Goal: Task Accomplishment & Management: Complete application form

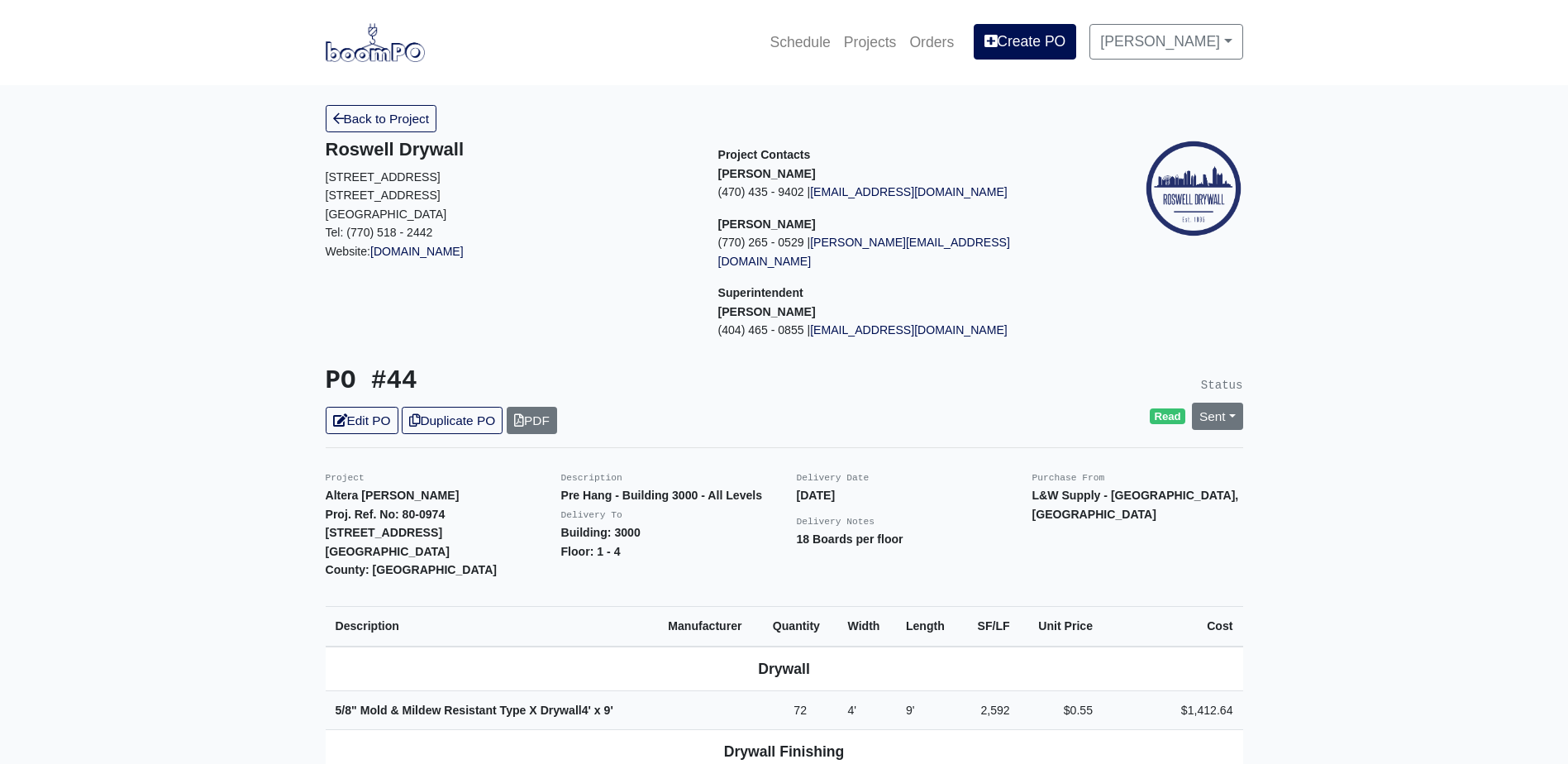
click at [394, 42] on img at bounding box center [374, 42] width 99 height 38
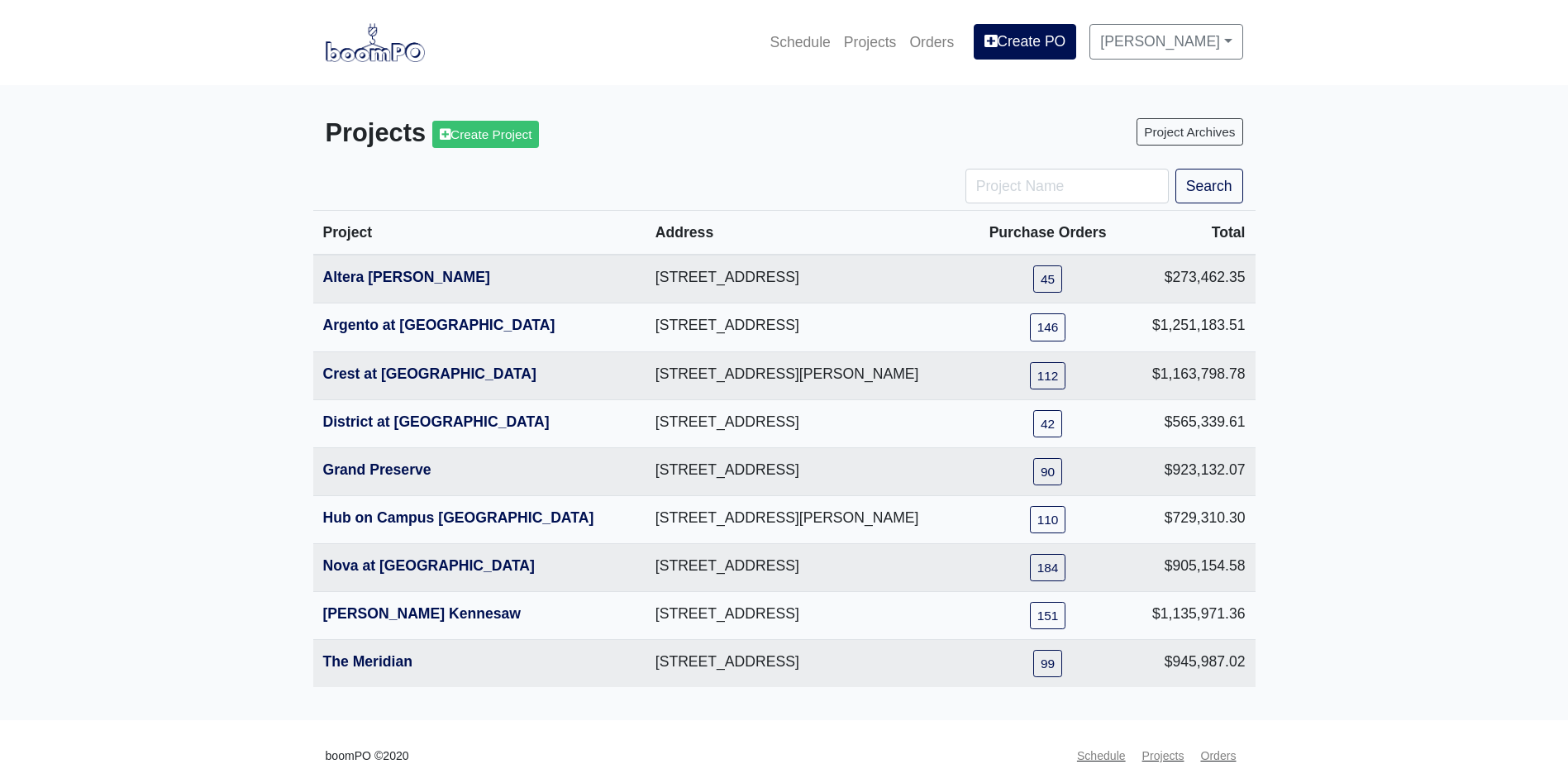
drag, startPoint x: 1405, startPoint y: 119, endPoint x: 1438, endPoint y: 1, distance: 122.5
click at [1405, 119] on main "Projects Create Project Project Archives Search Project Address Purchase Orders…" at bounding box center [784, 402] width 1568 height 635
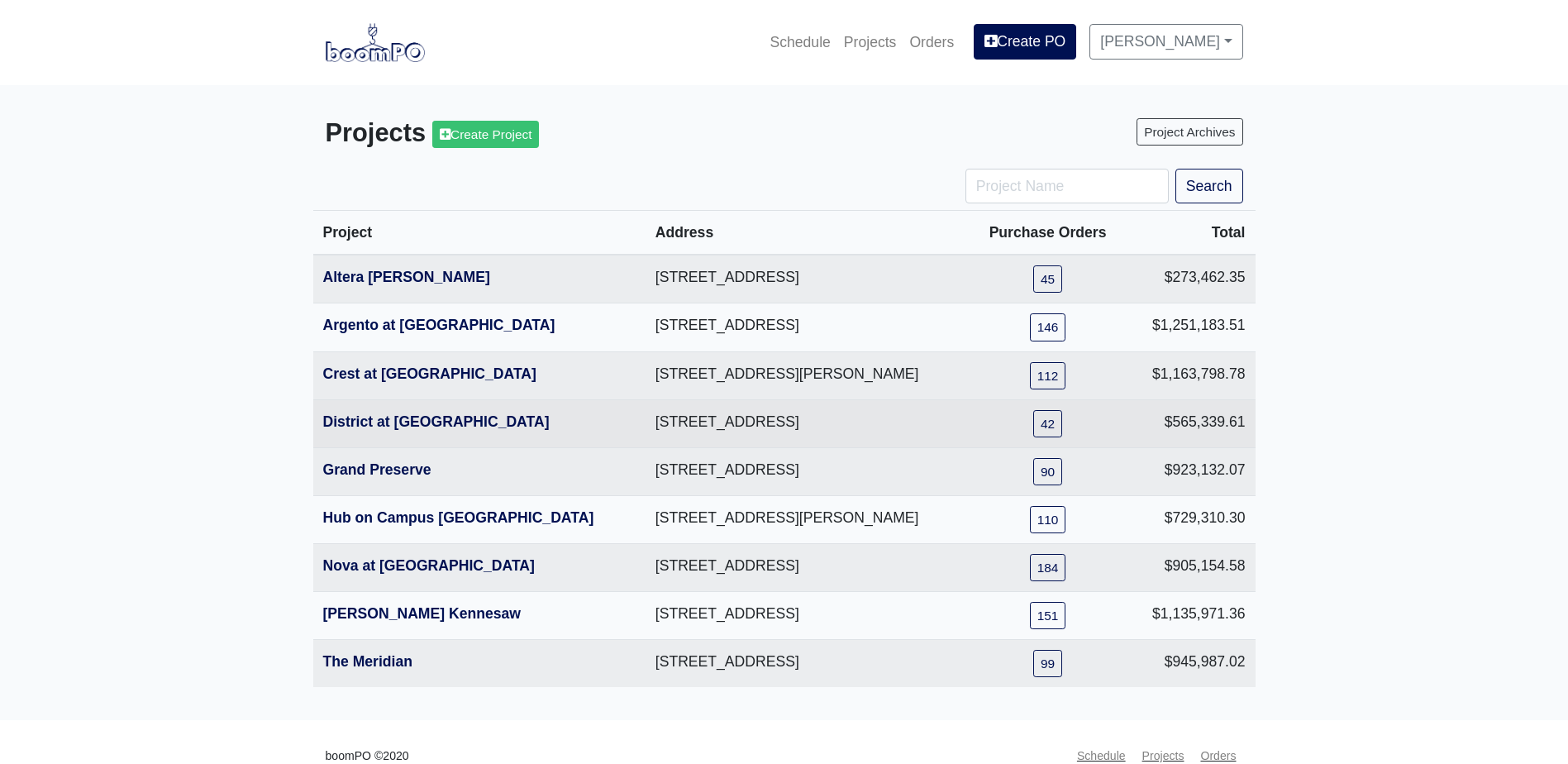
click at [373, 407] on th "District at Etowah" at bounding box center [479, 424] width 332 height 48
click at [371, 416] on link "District at Etowah" at bounding box center [436, 422] width 226 height 17
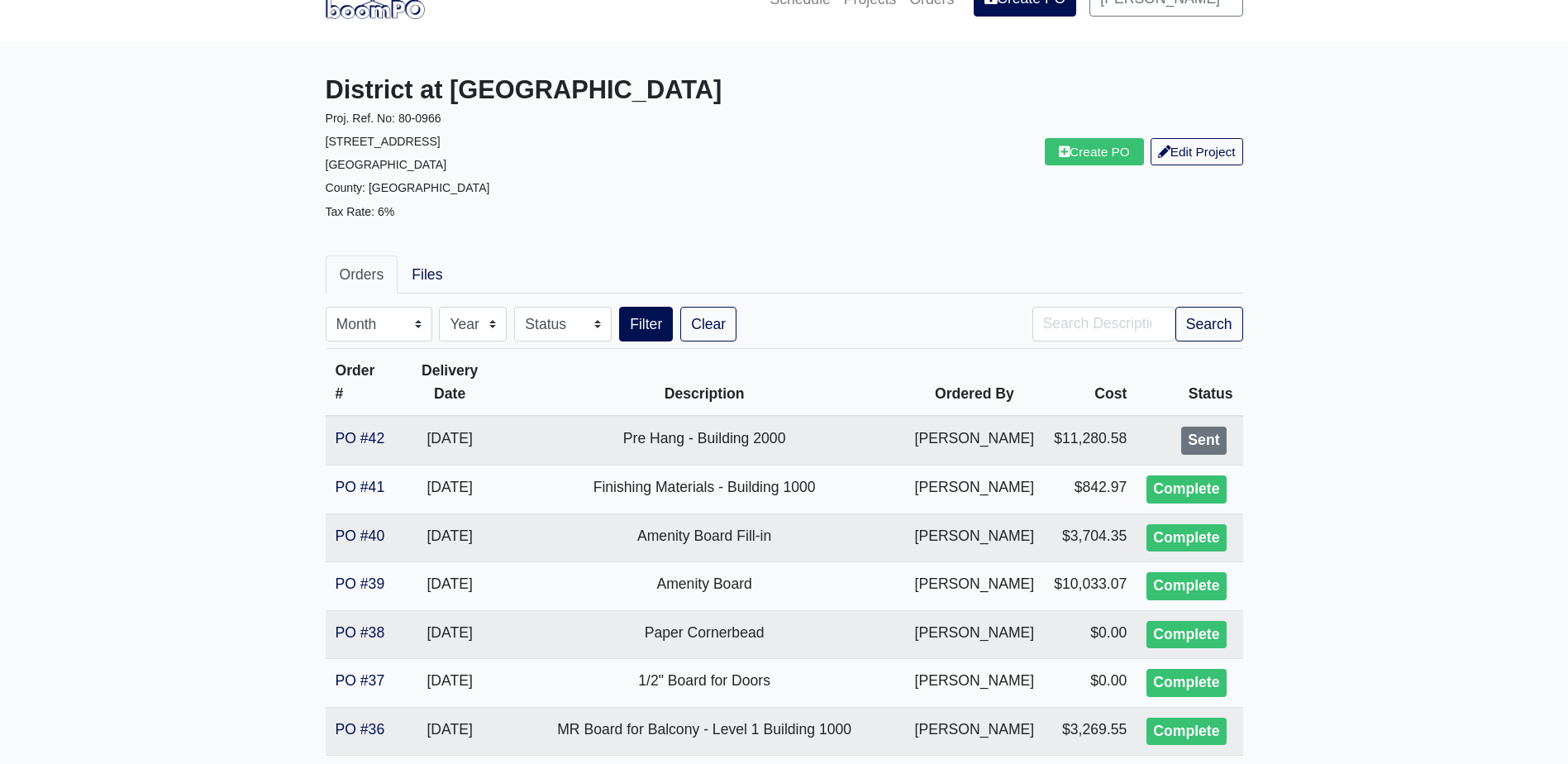
scroll to position [83, 0]
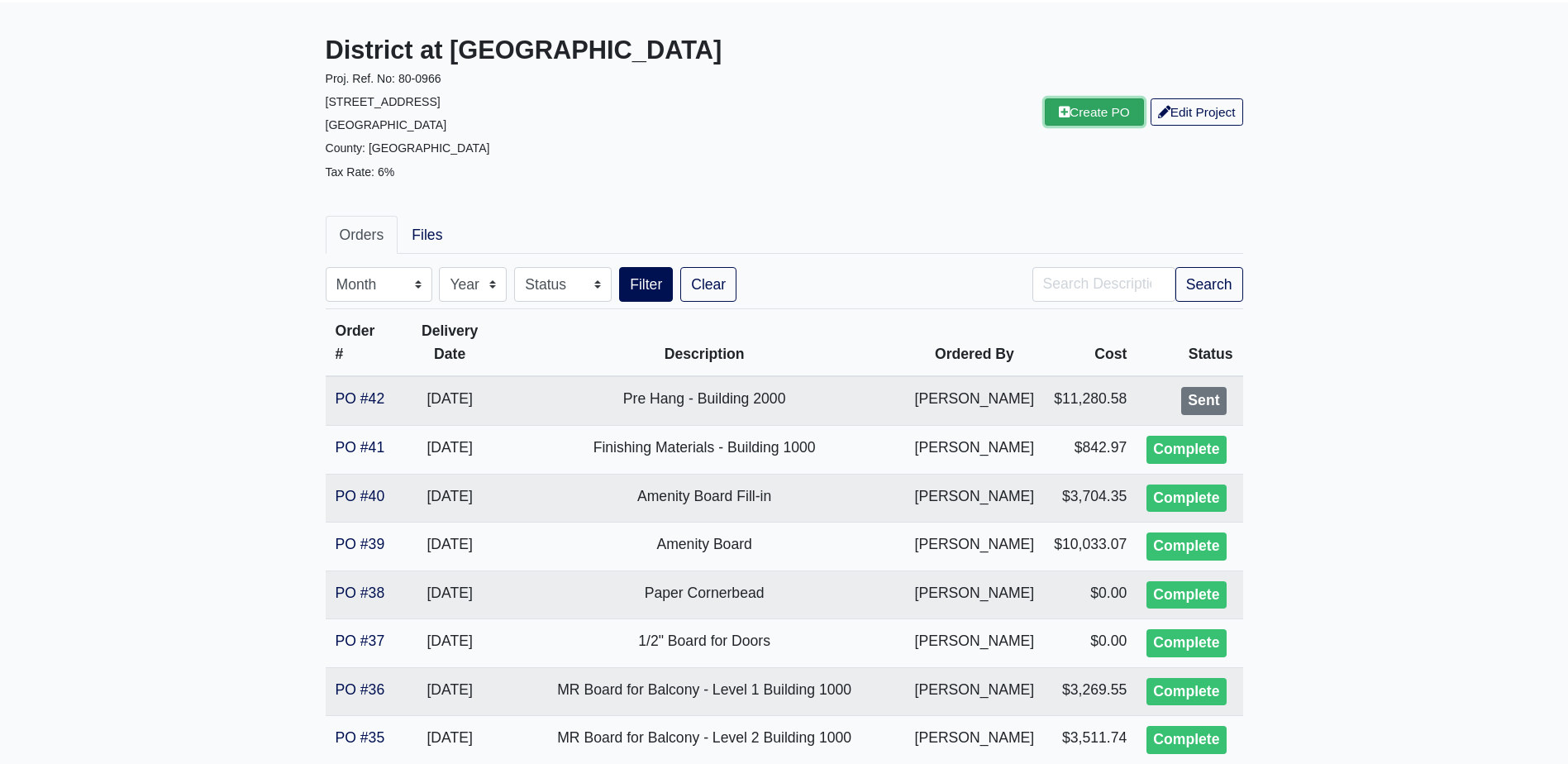
click at [1049, 109] on link "Create PO" at bounding box center [1094, 111] width 99 height 27
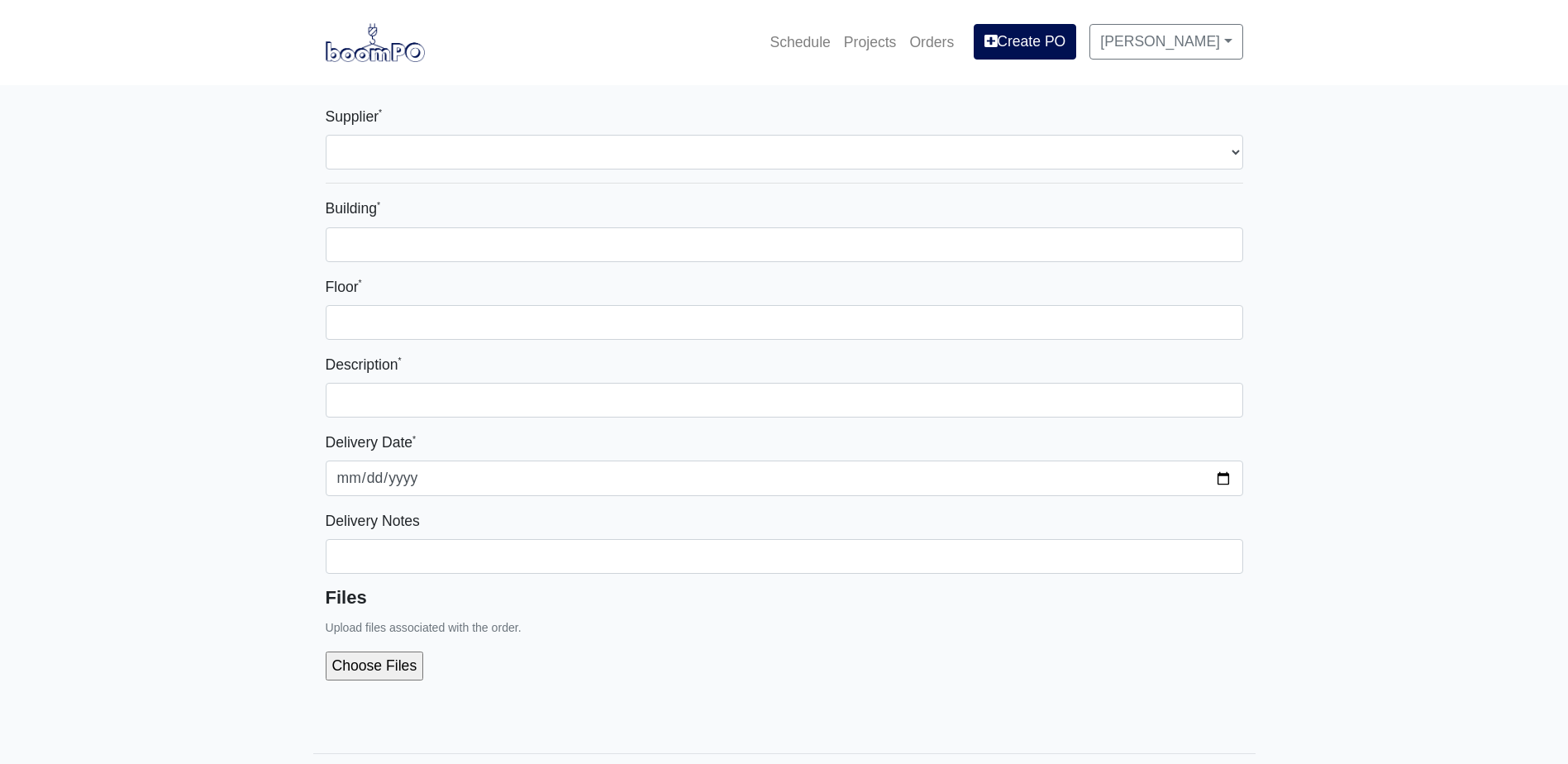
select select
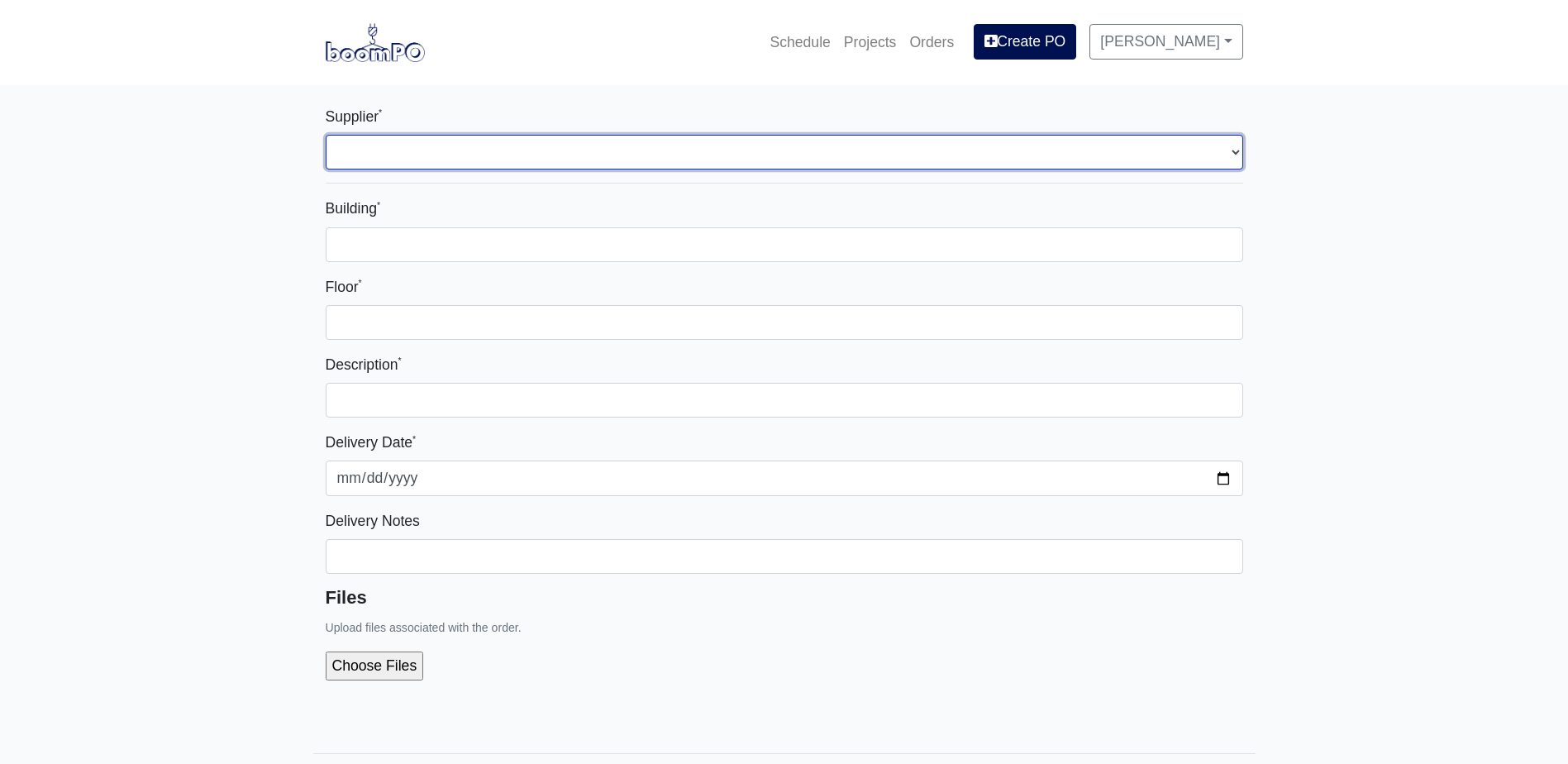
click at [366, 141] on select "Select one... Grabber Construction Products - Atlanta, GA Interior/Exterior Bui…" at bounding box center [784, 151] width 917 height 34
select select "861"
click at [325, 134] on select "Select one... Grabber Construction Products - Atlanta, GA Interior/Exterior Bui…" at bounding box center [784, 151] width 917 height 34
select select
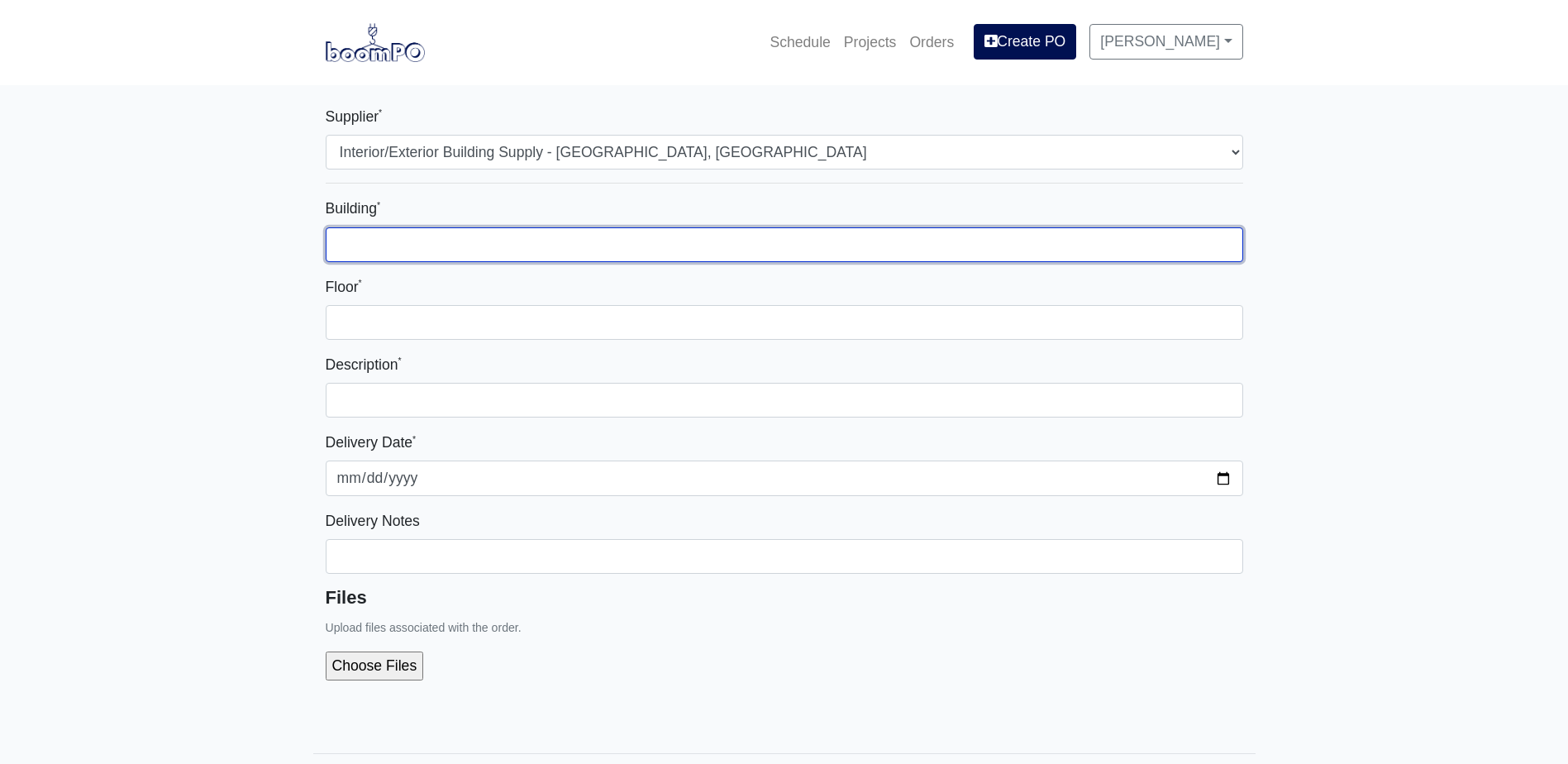
click at [435, 228] on input "Building *" at bounding box center [784, 244] width 917 height 34
type input "1000"
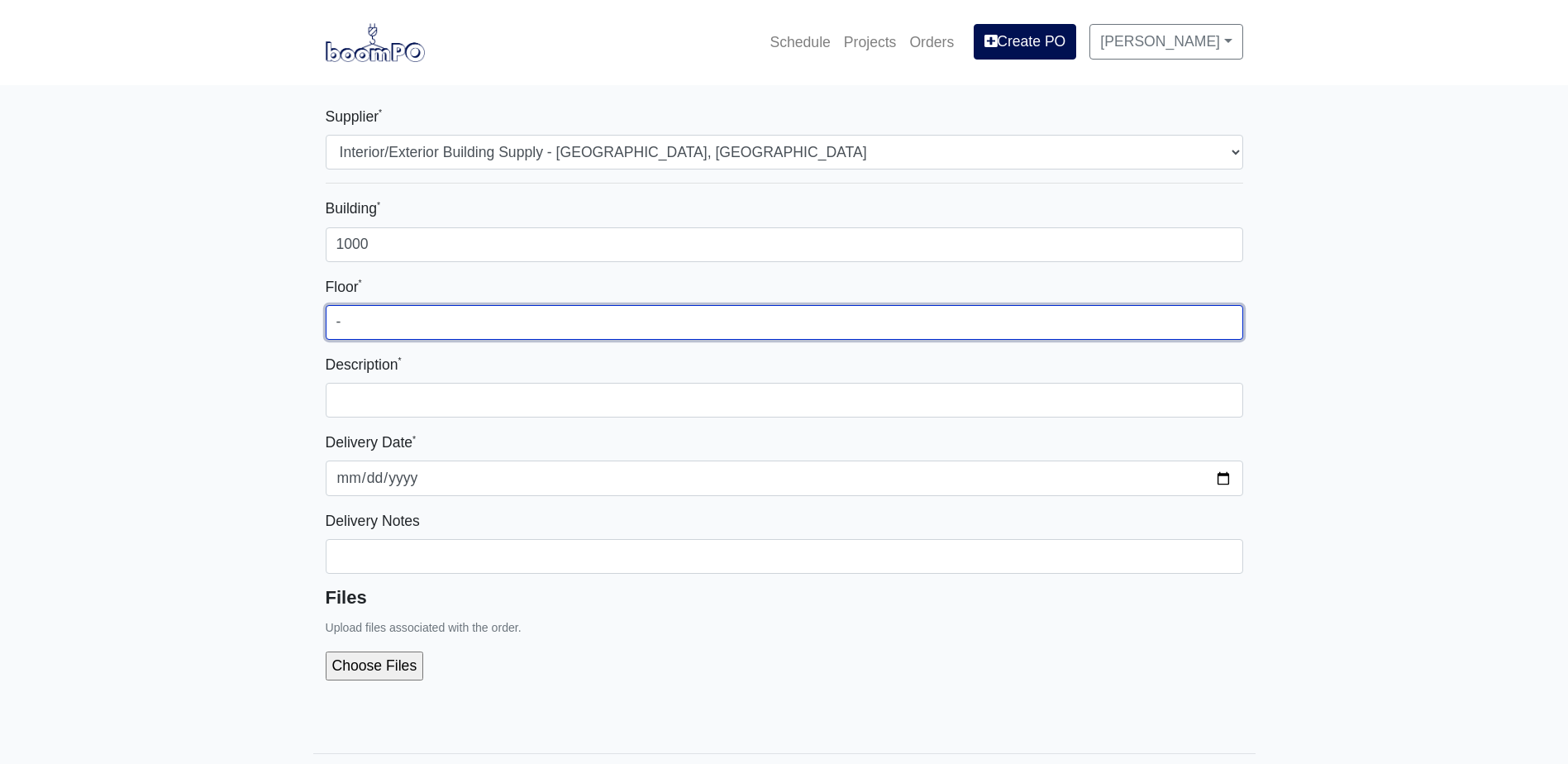
type input "-"
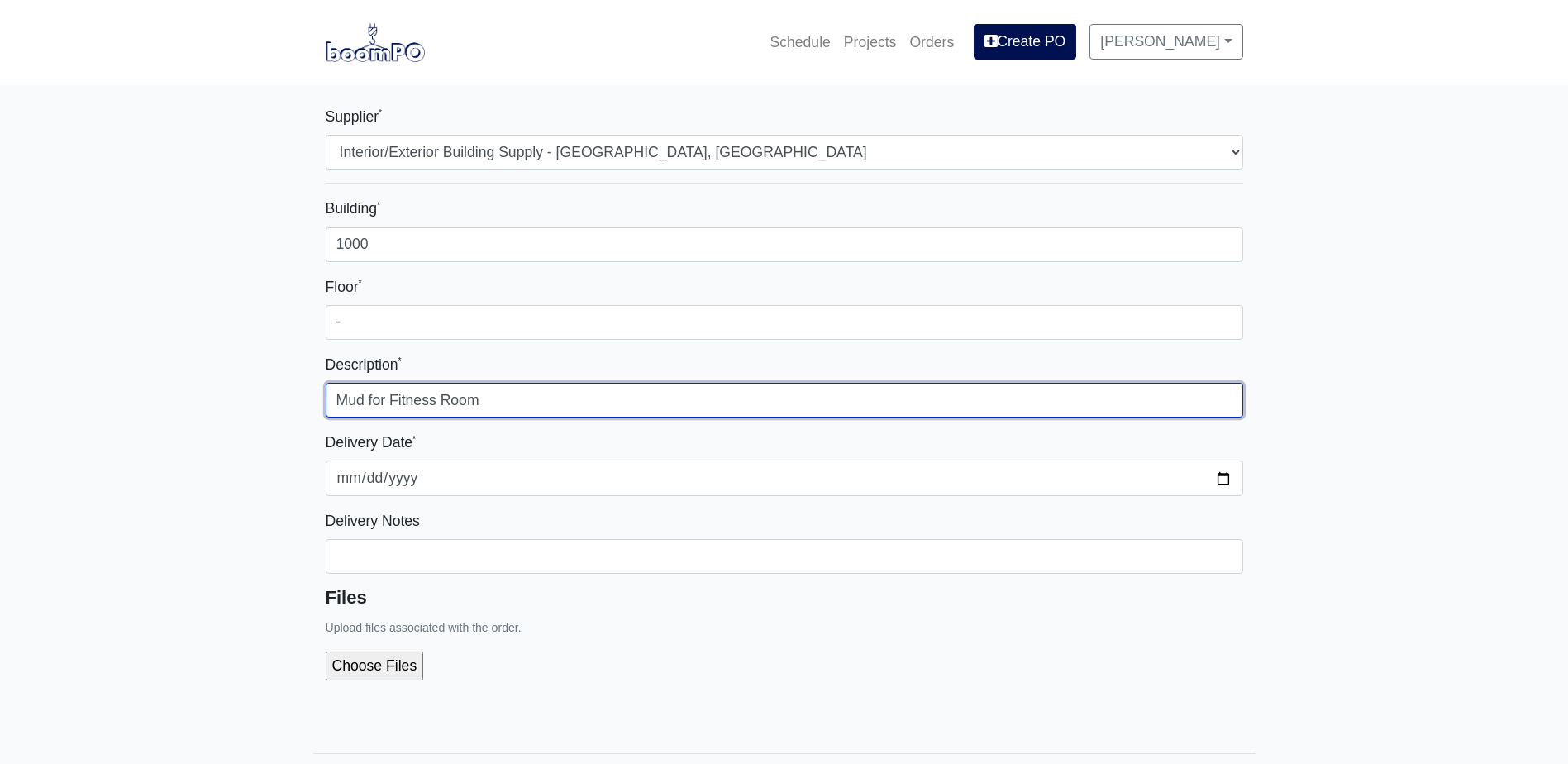
type input "Mud for Fitness Room"
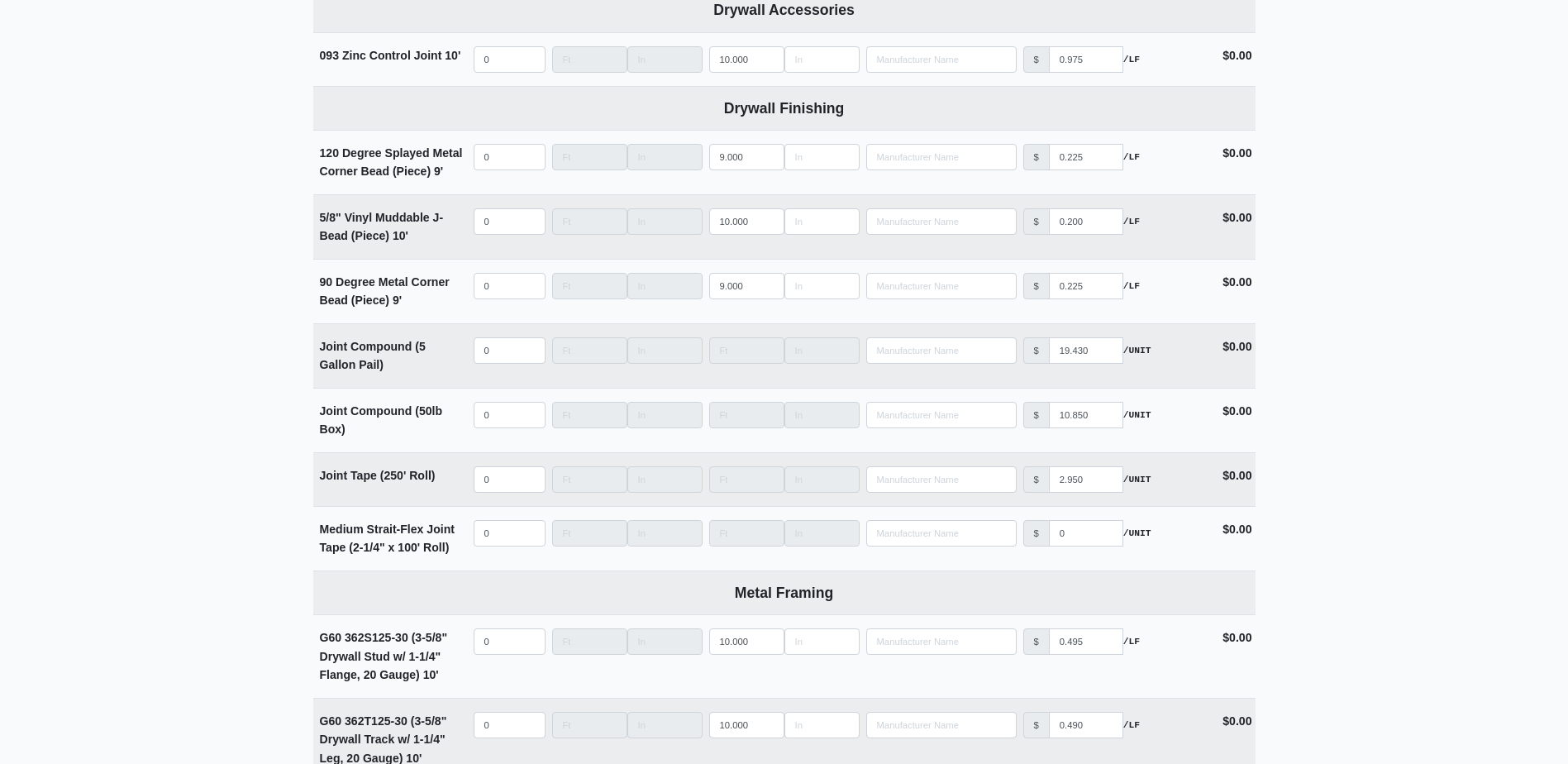
scroll to position [1818, 0]
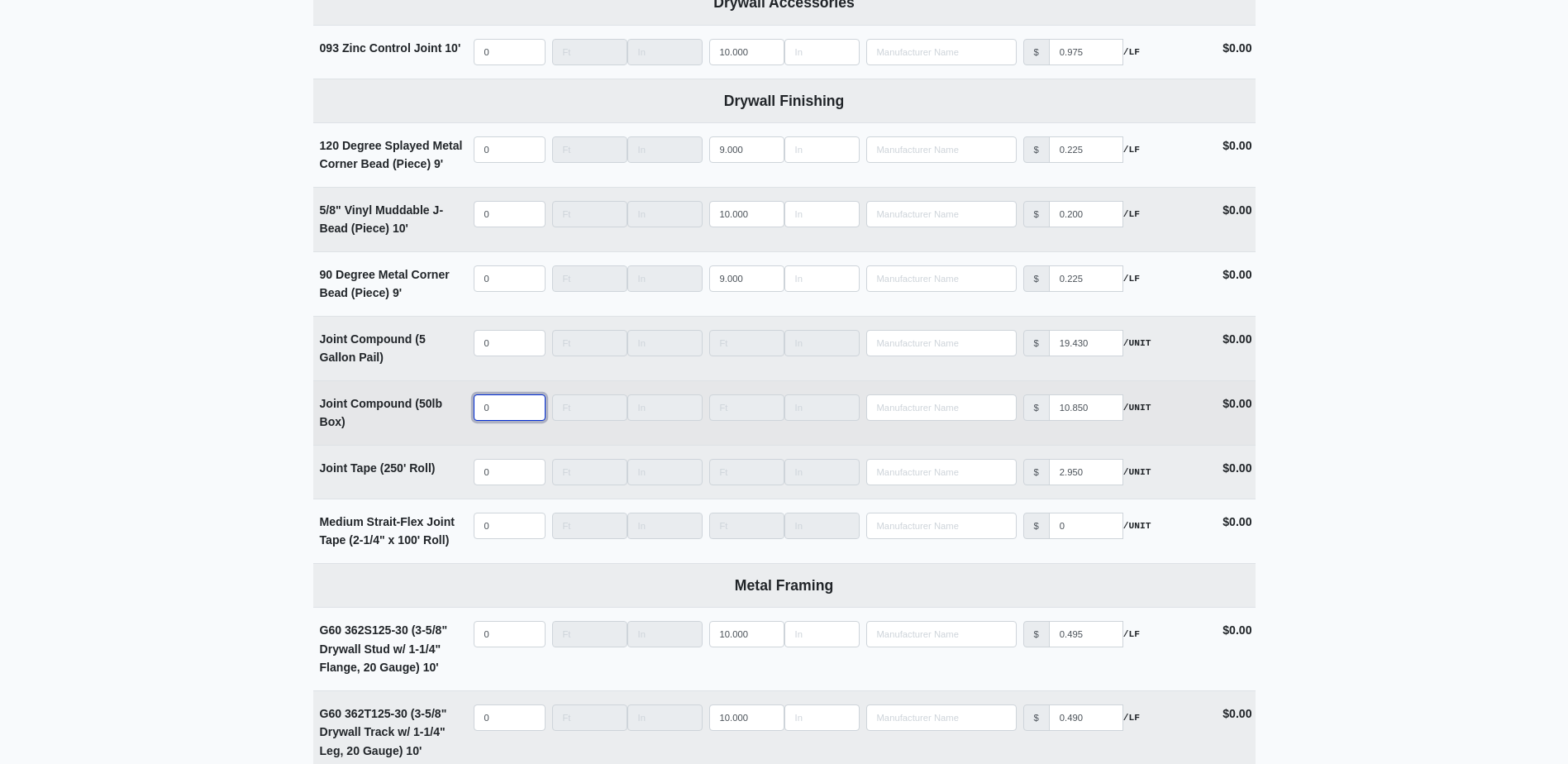
select select
click at [515, 412] on input "quantity" at bounding box center [510, 407] width 72 height 27
type input "6"
select select
type input "60"
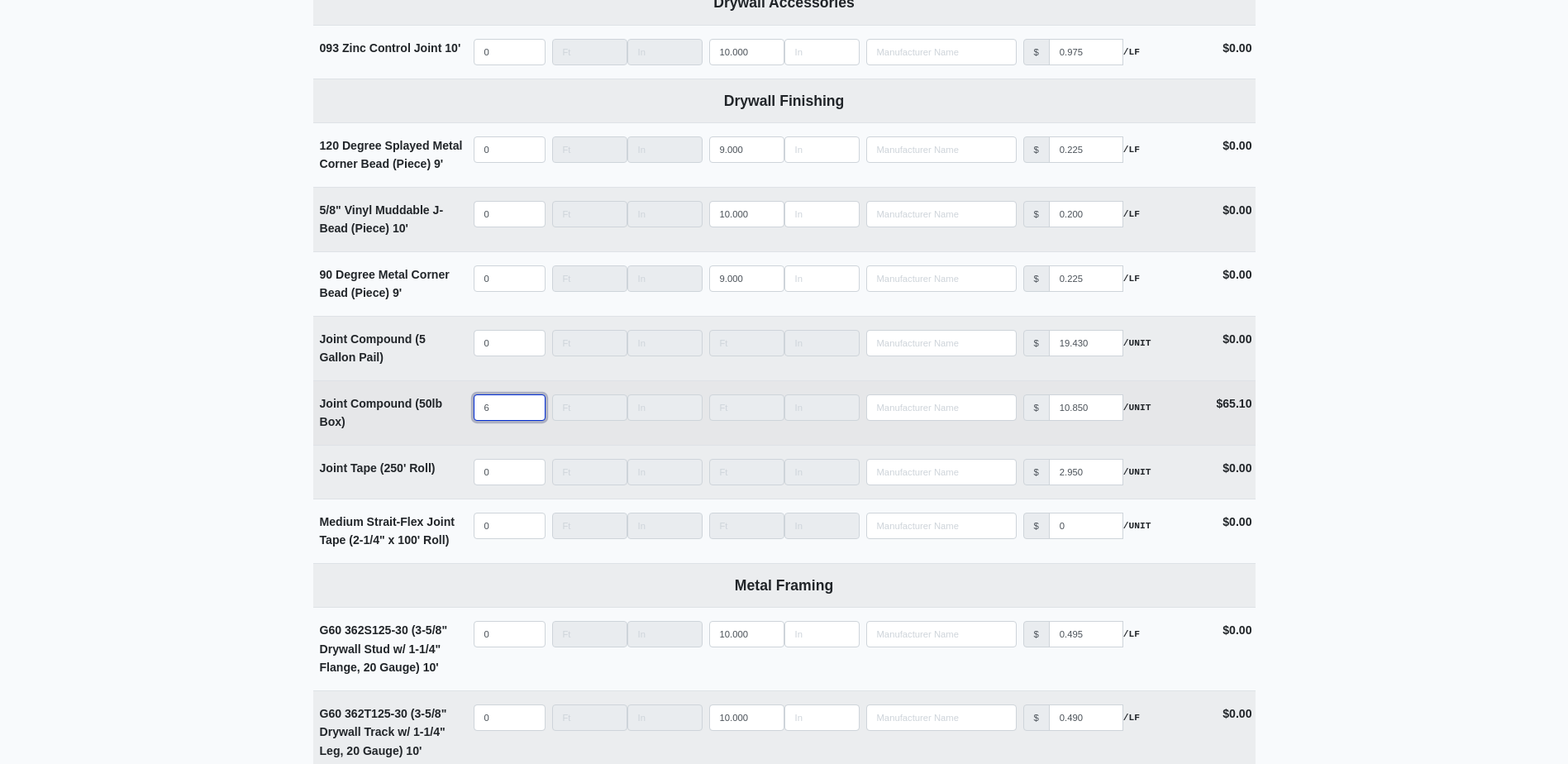
select select
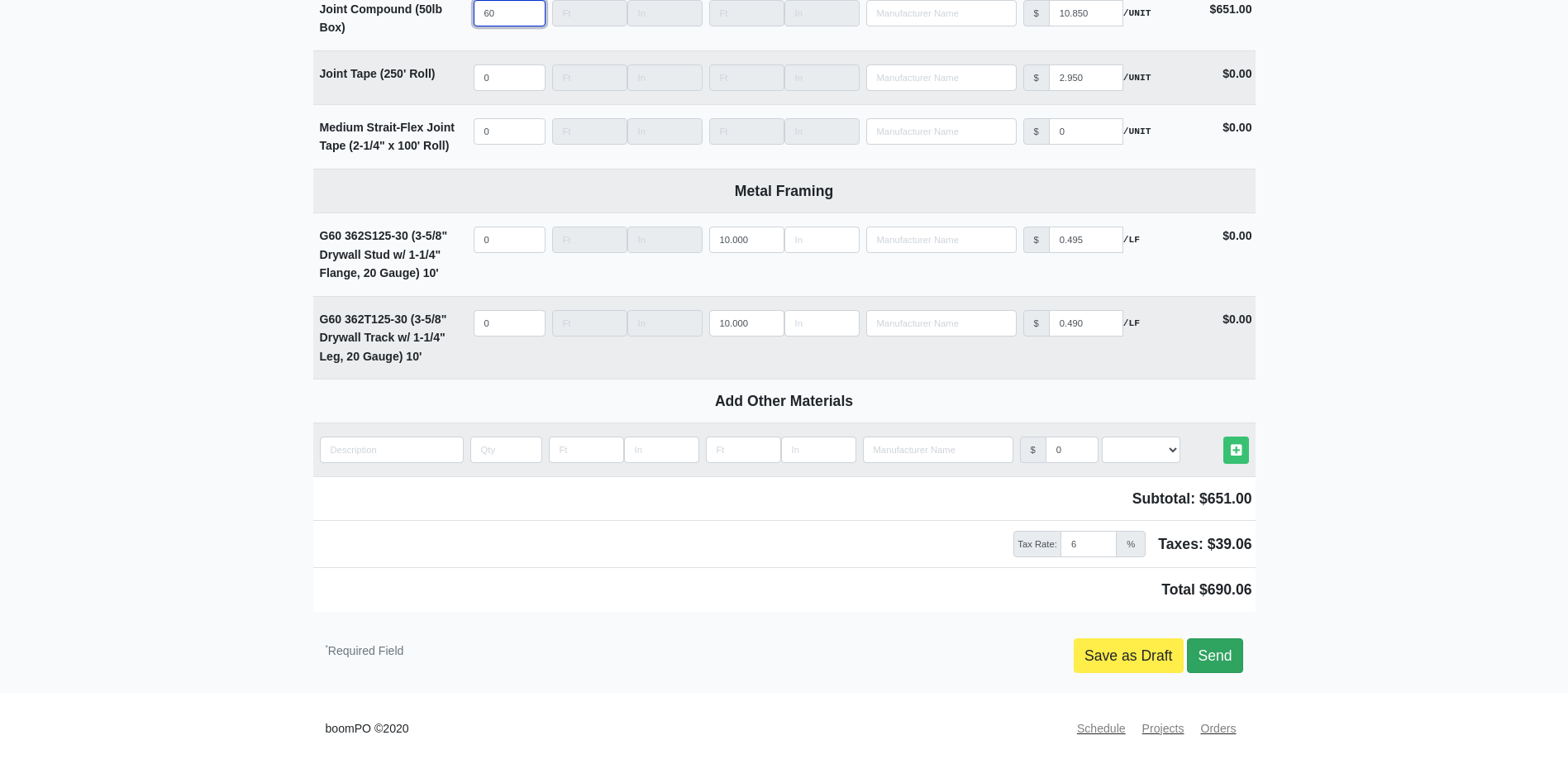
type input "60"
click at [1233, 640] on link "Send" at bounding box center [1214, 655] width 56 height 34
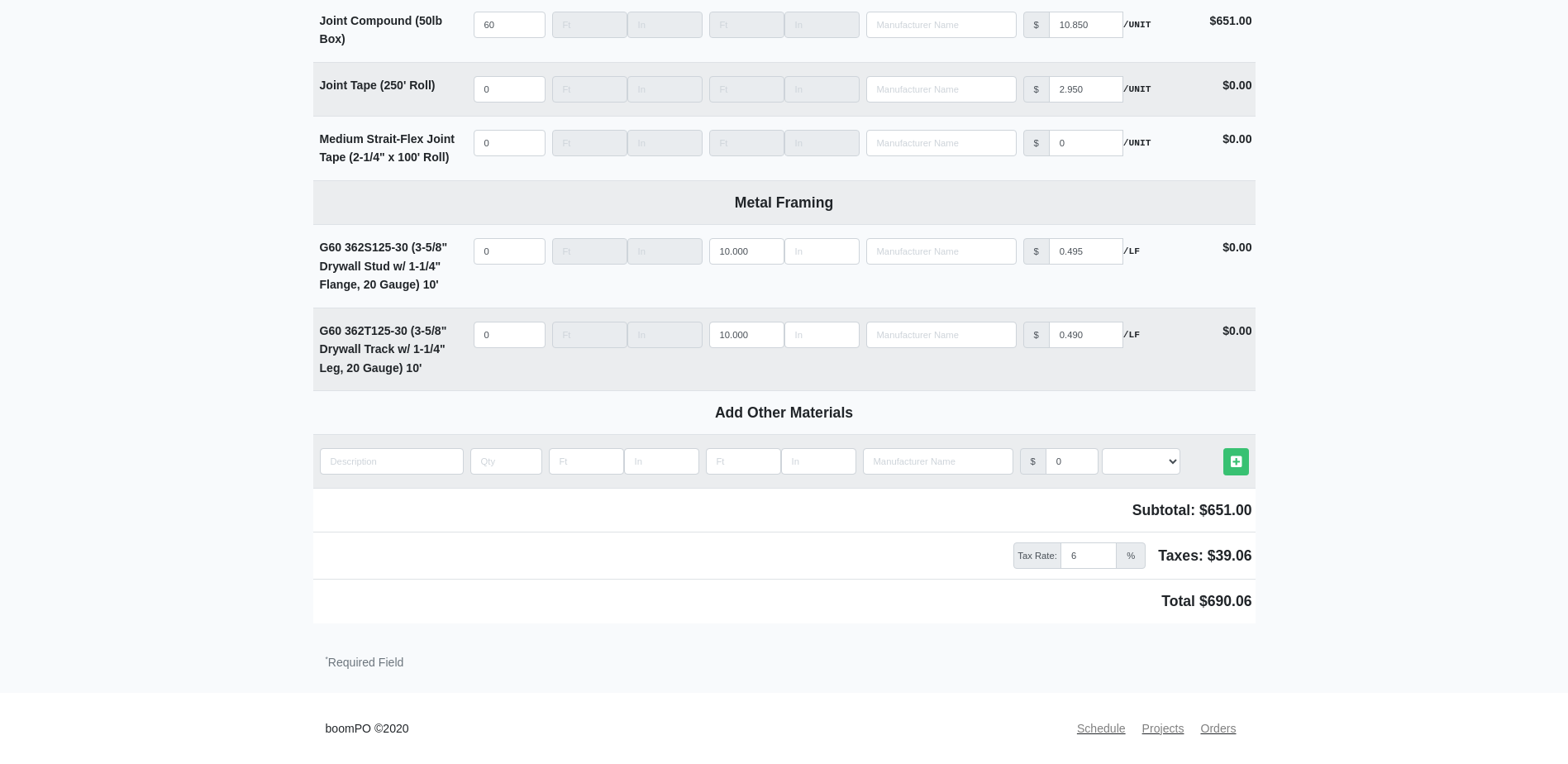
scroll to position [2207, 0]
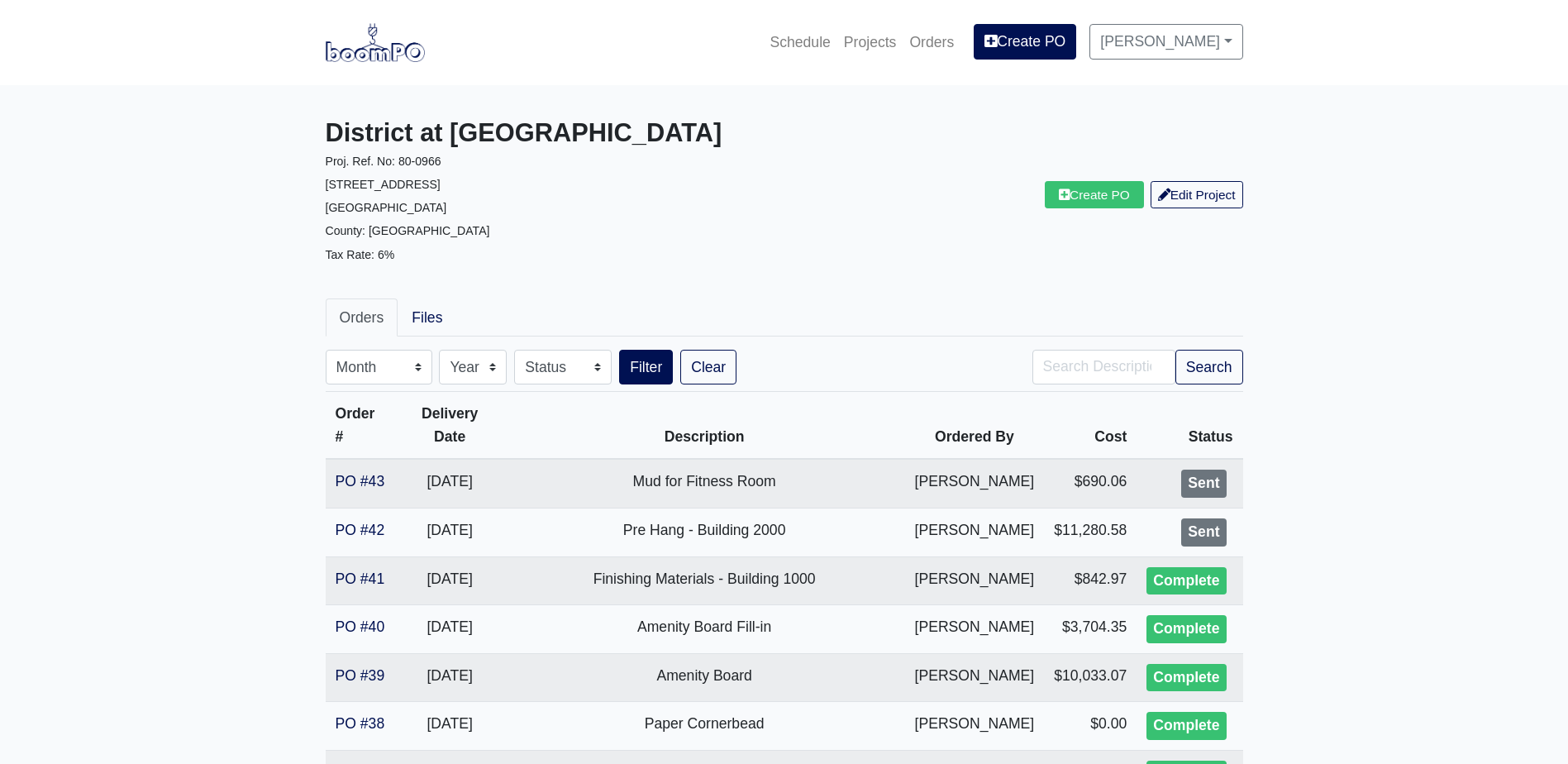
click at [381, 58] on img at bounding box center [374, 42] width 99 height 38
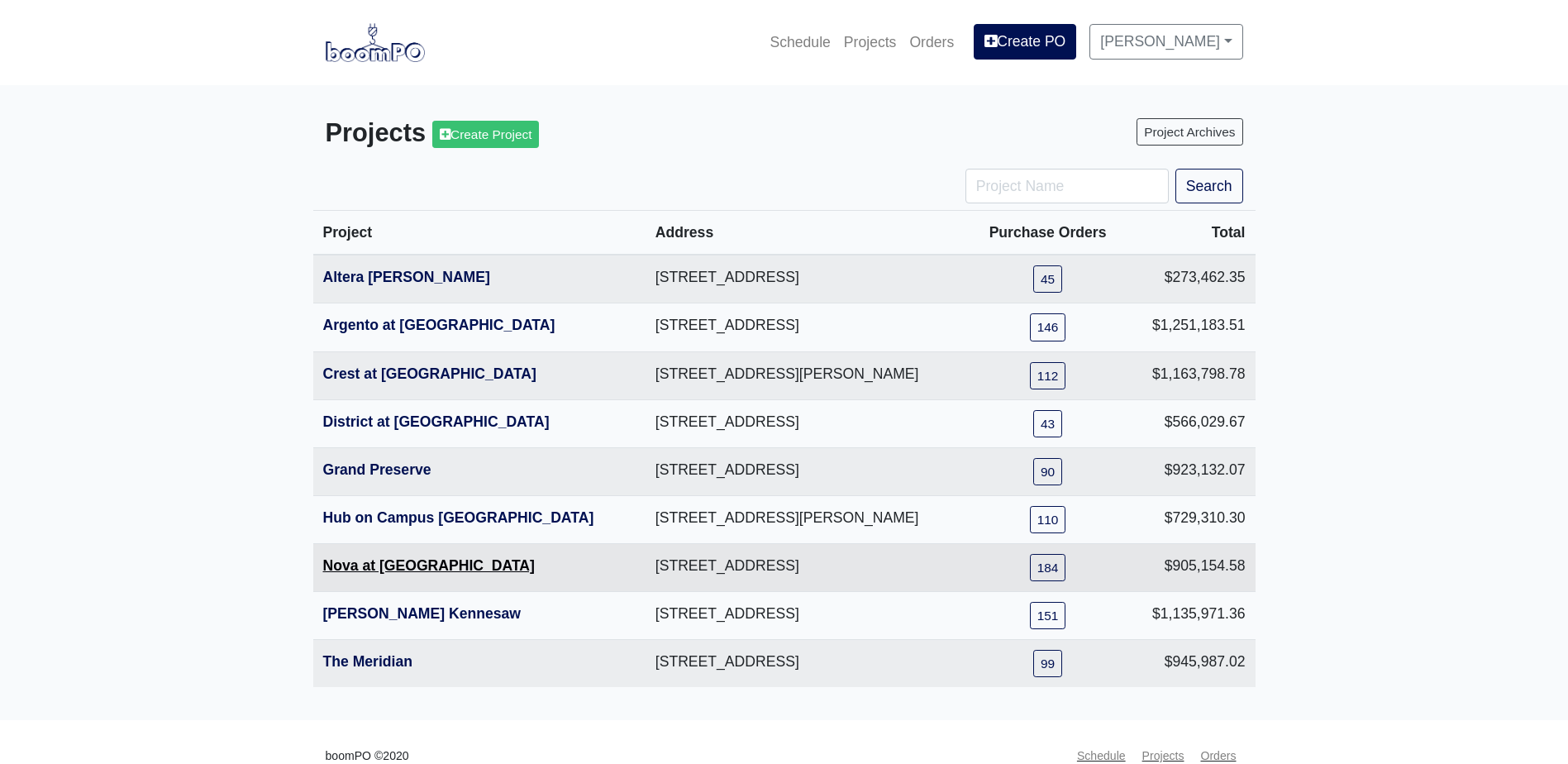
click at [393, 571] on link "Nova at [GEOGRAPHIC_DATA]" at bounding box center [429, 566] width 211 height 17
click at [407, 280] on link "Altera Ben Hill" at bounding box center [407, 277] width 167 height 17
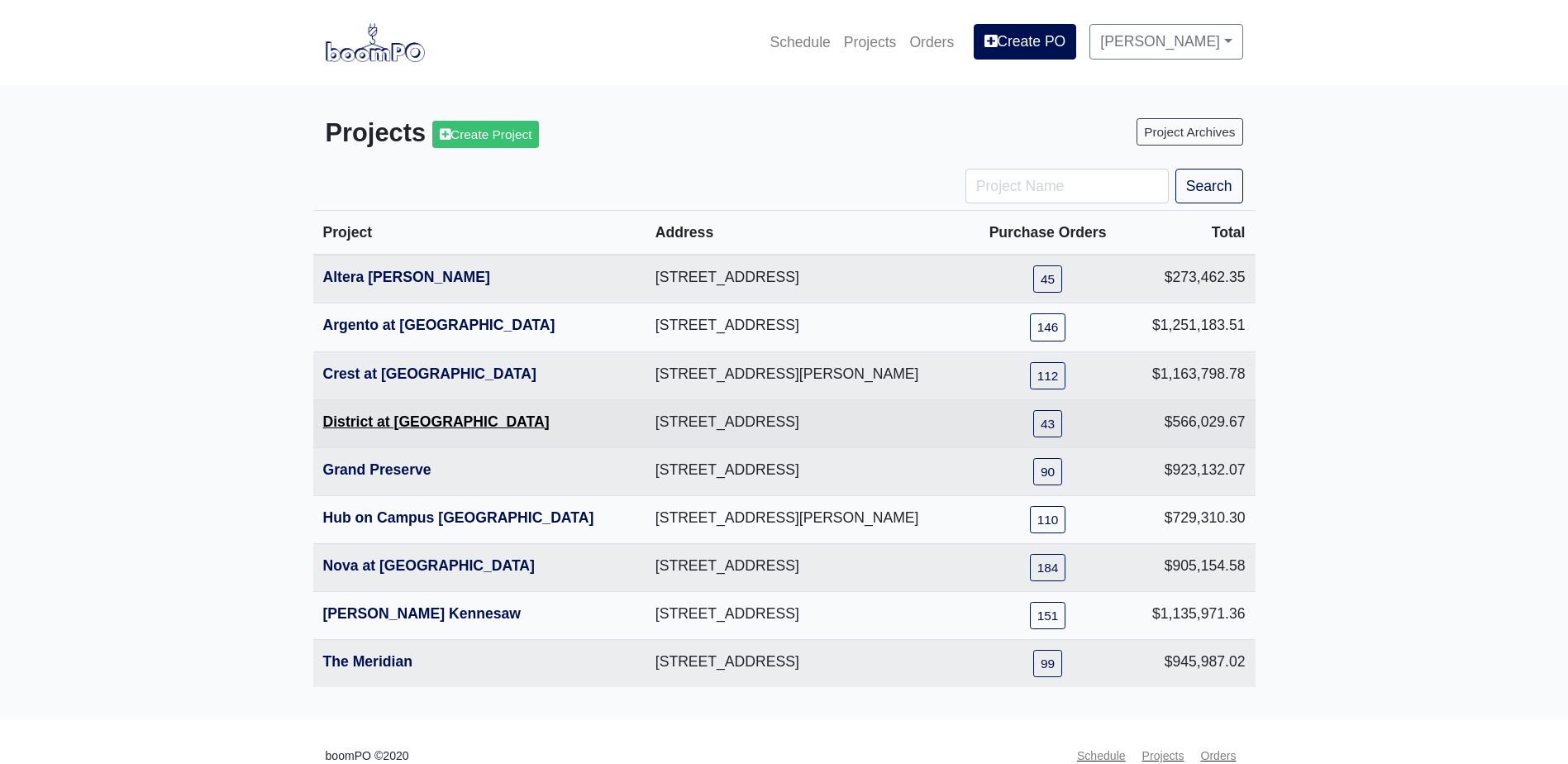
click at [379, 423] on link "District at Etowah" at bounding box center [436, 422] width 226 height 17
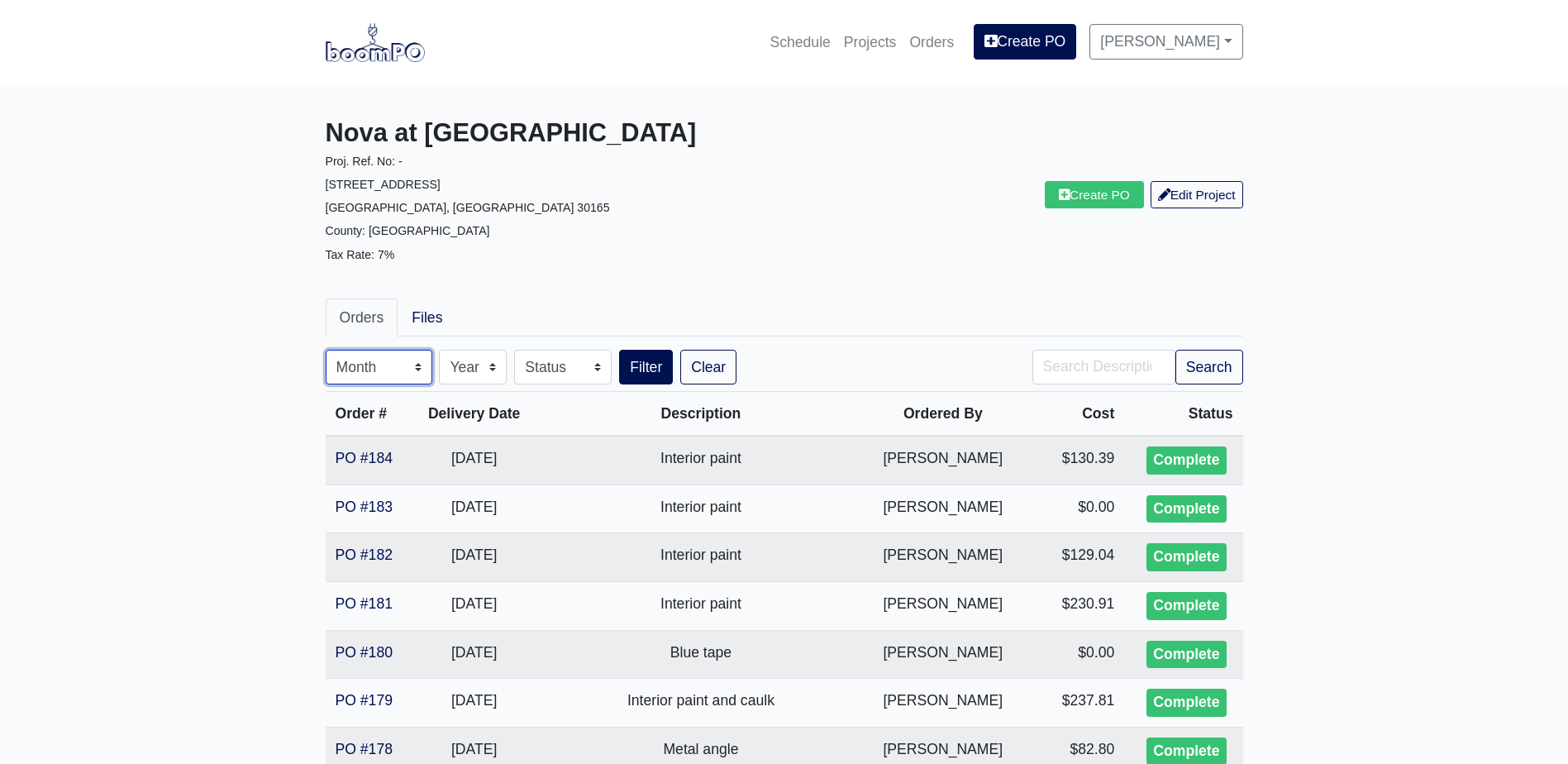
click at [382, 366] on select "Month January February March April May June July August September October Novem…" at bounding box center [378, 366] width 107 height 34
select select "9"
click at [325, 350] on select "Month January February March April May June July August September October Novem…" at bounding box center [378, 366] width 107 height 34
click at [1241, 360] on button "Search" at bounding box center [1208, 366] width 68 height 34
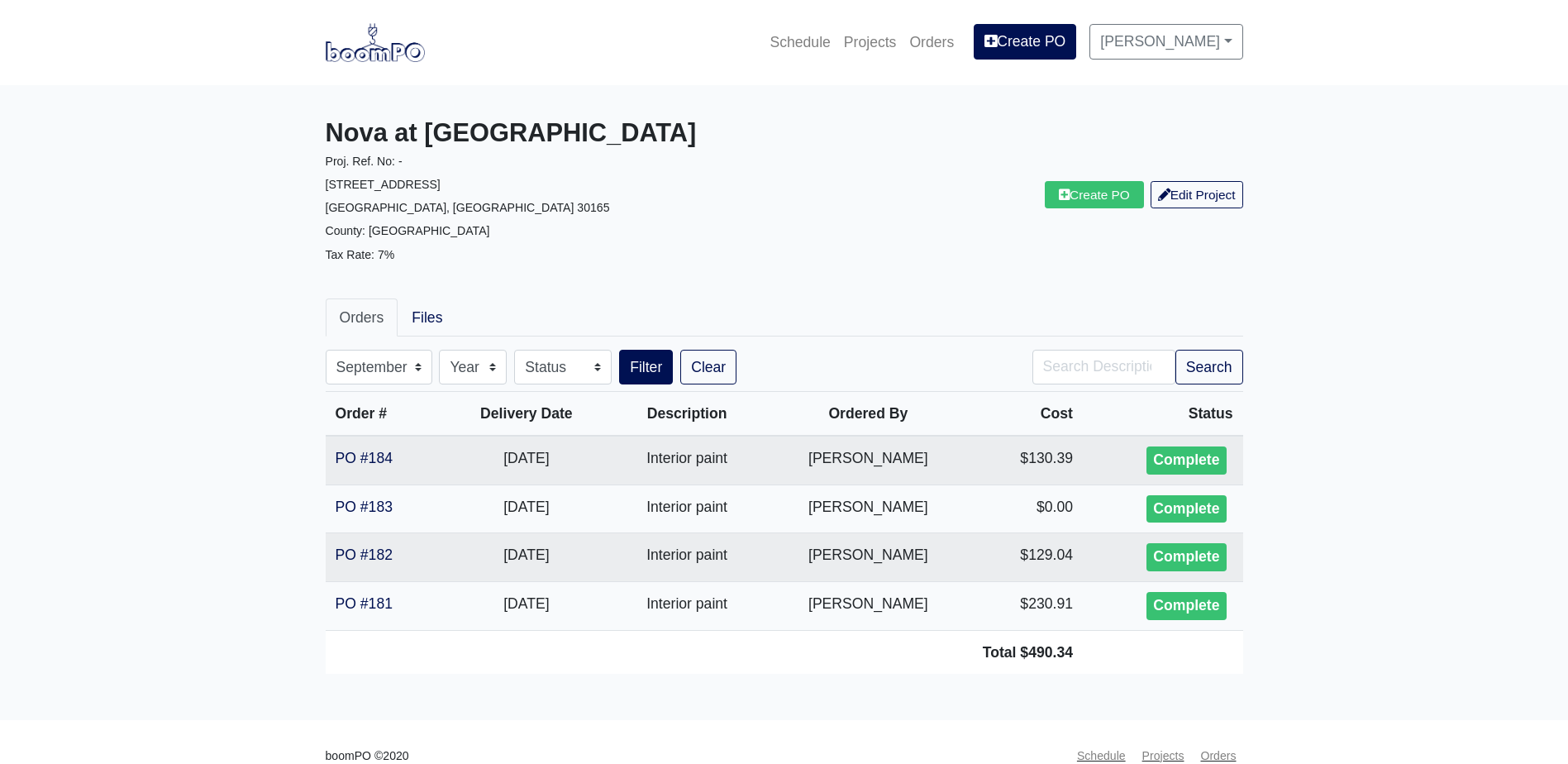
select select "9"
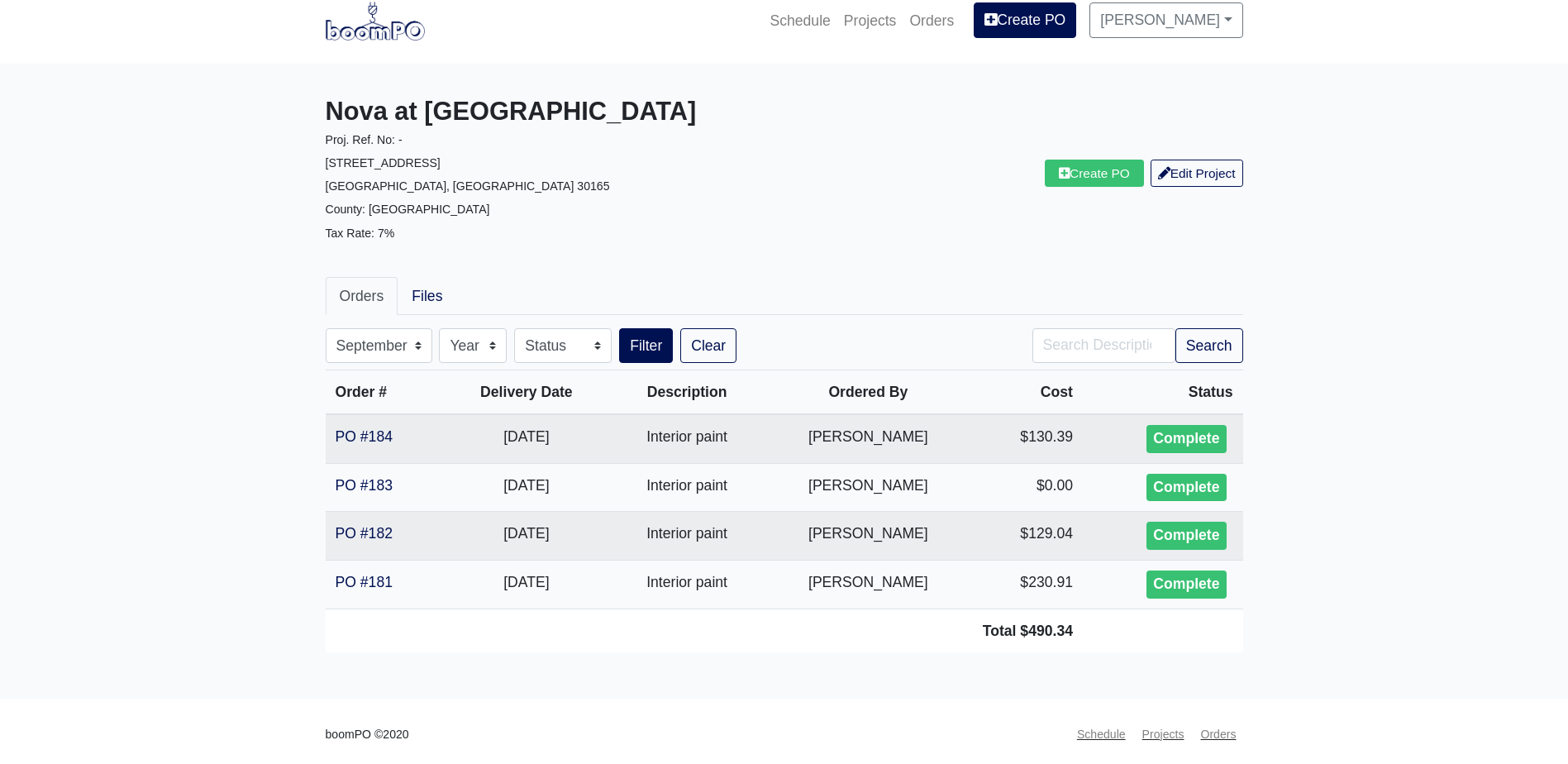
scroll to position [27, 0]
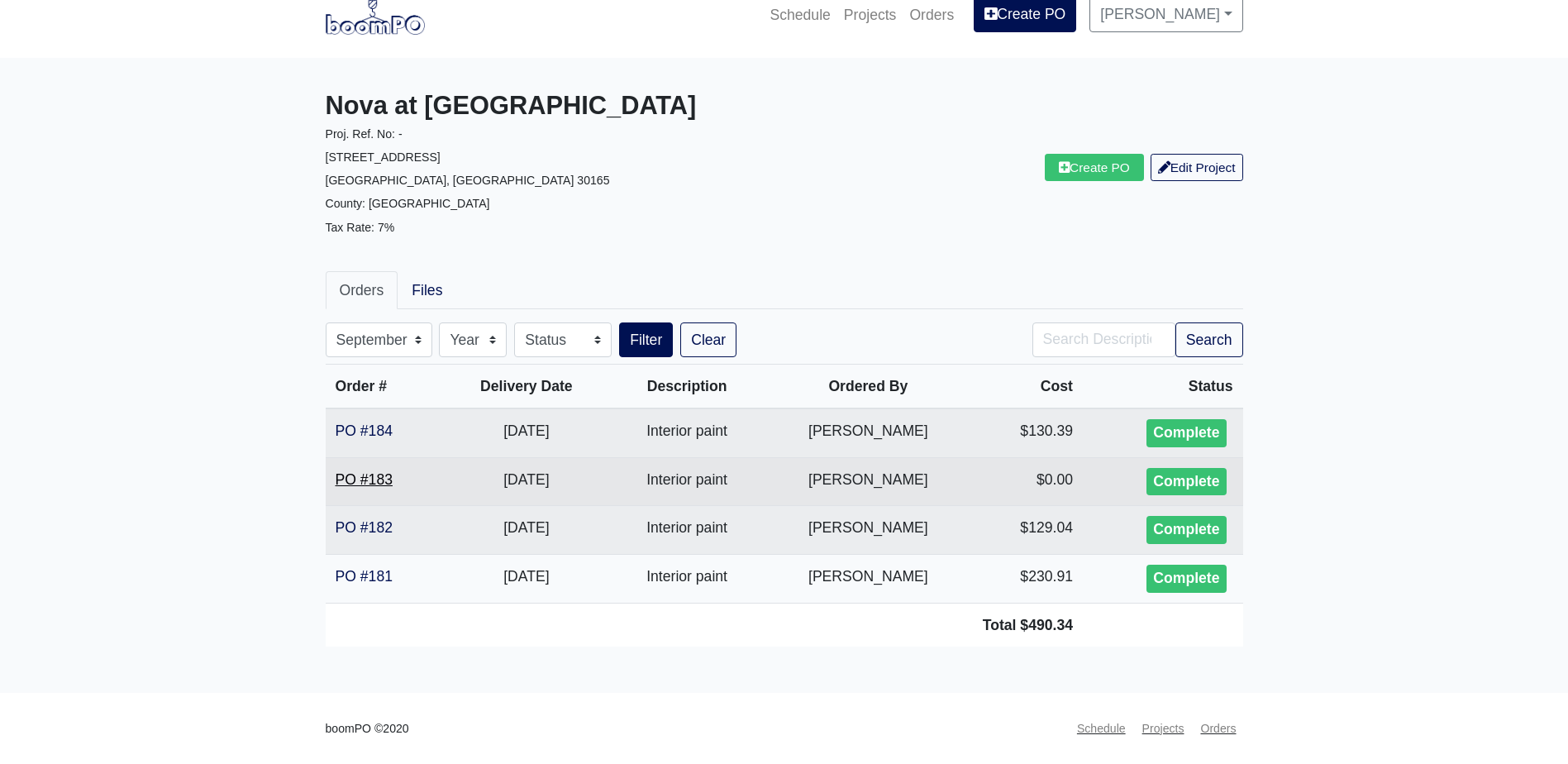
click at [386, 481] on link "PO #183" at bounding box center [364, 479] width 57 height 17
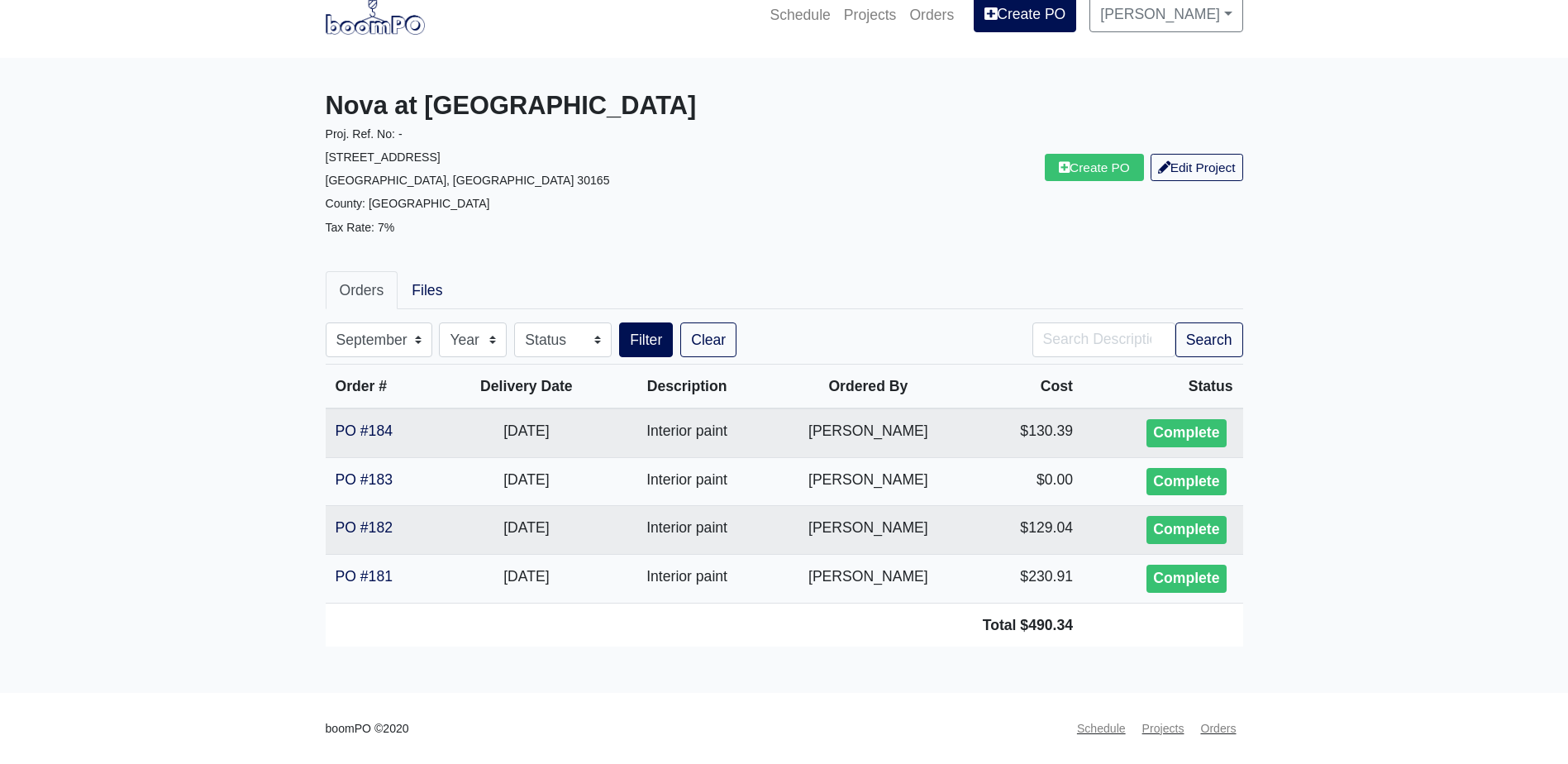
click at [330, 298] on link "Orders" at bounding box center [361, 289] width 72 height 38
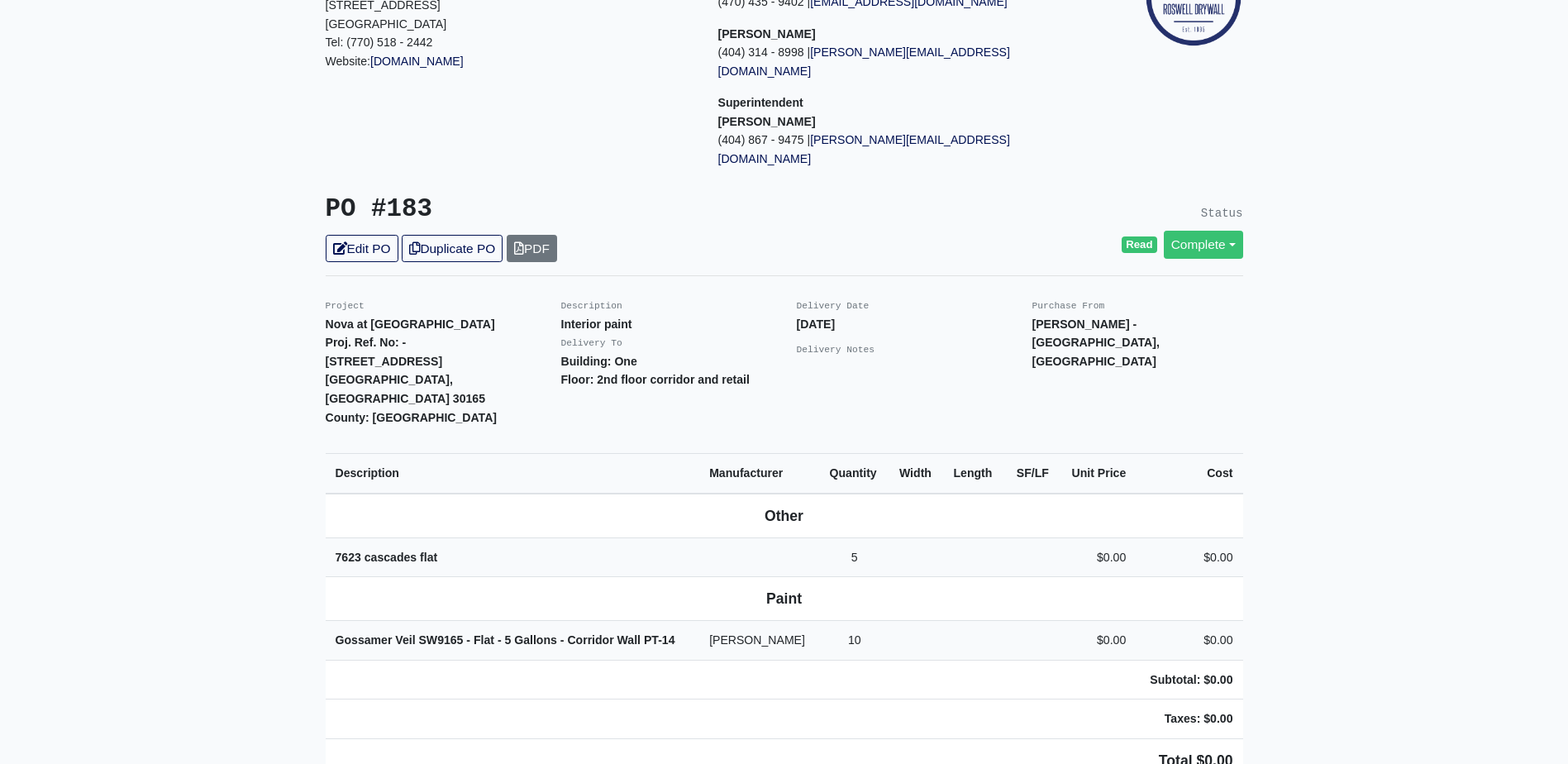
scroll to position [248, 0]
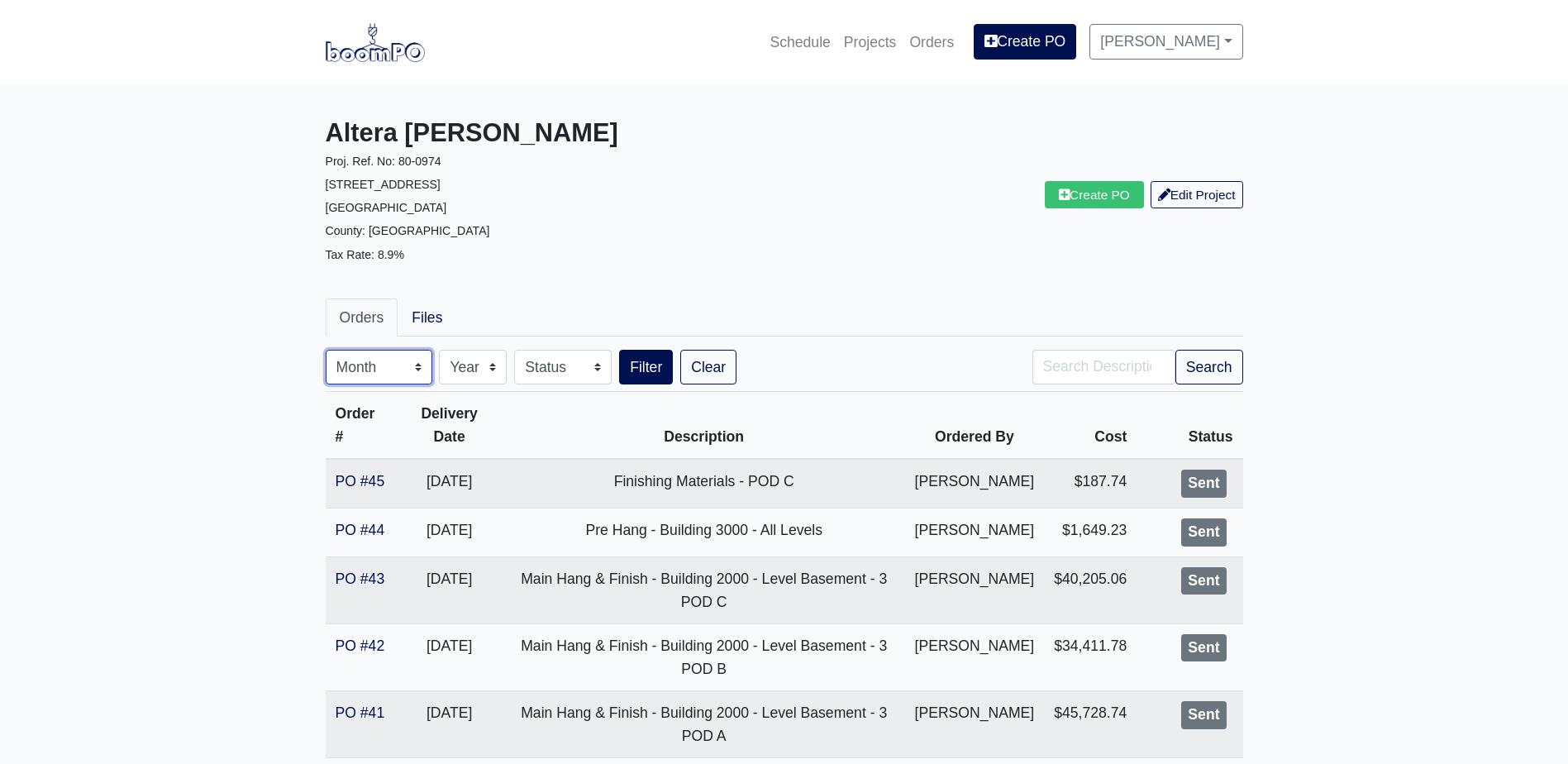
click at [372, 373] on select "Month January February March April May June July August September October Novem…" at bounding box center [378, 366] width 107 height 34
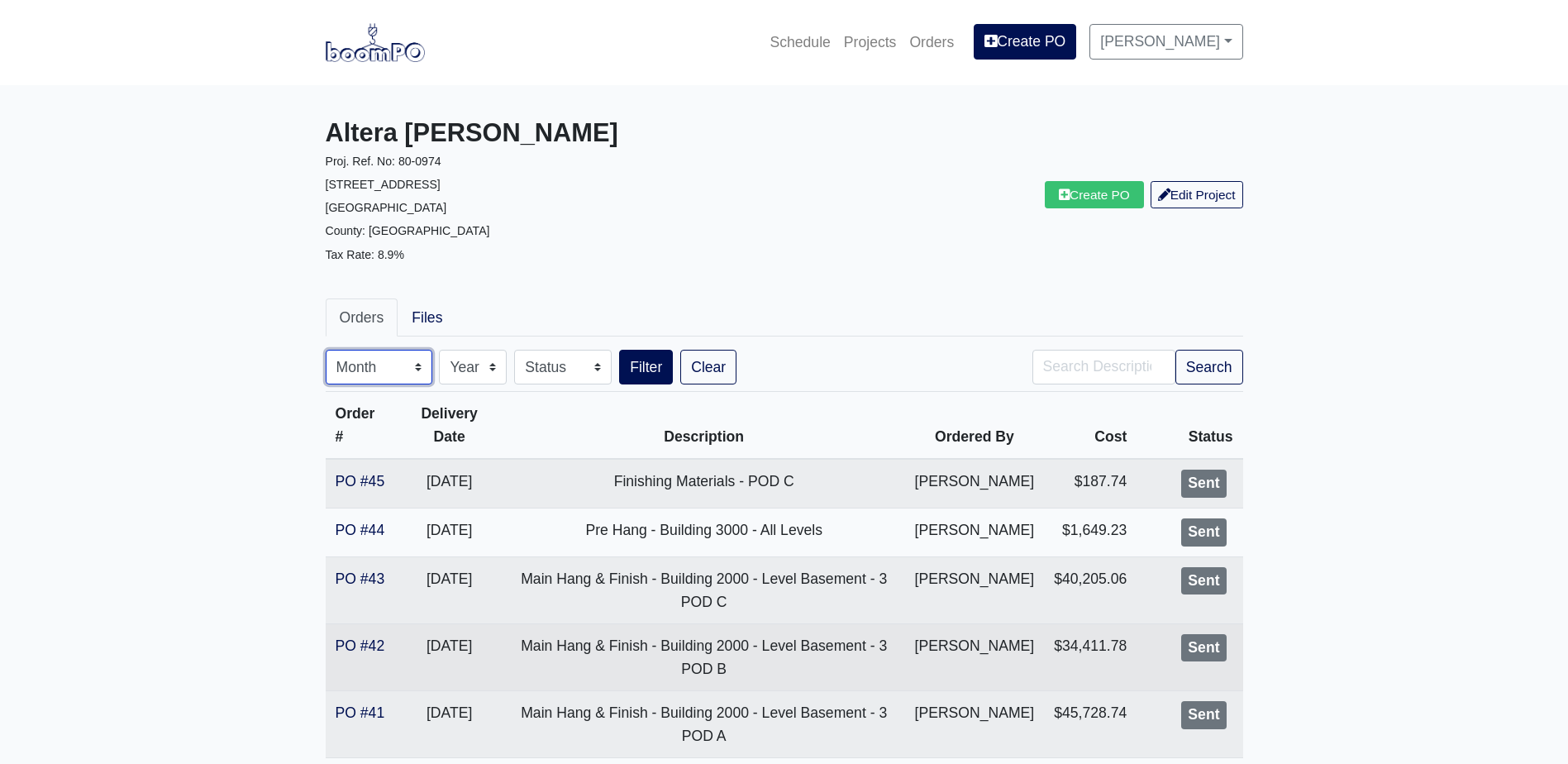
select select "9"
click at [325, 350] on select "Month January February March April May June July August September October Novem…" at bounding box center [378, 366] width 107 height 34
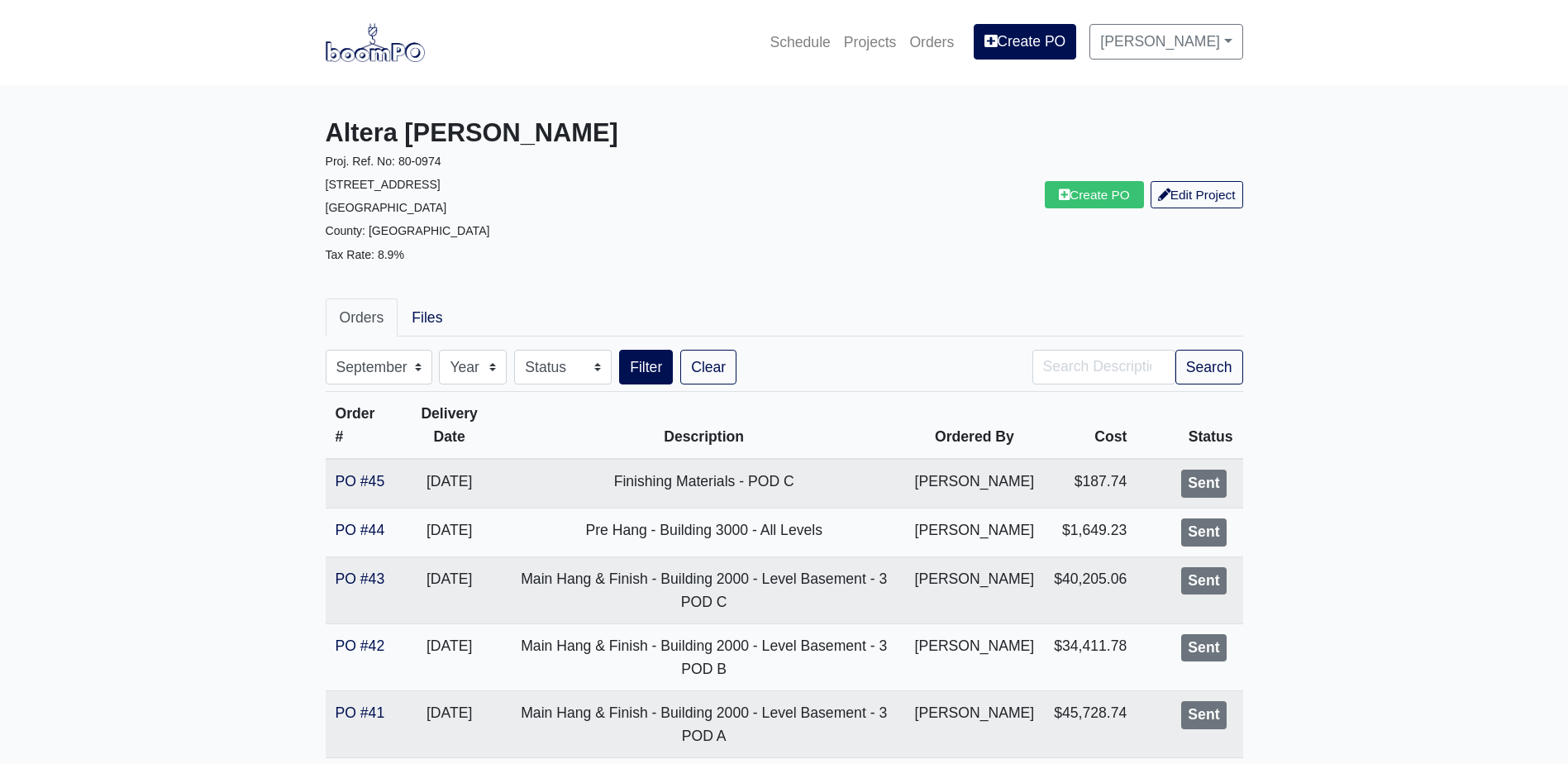
click at [1209, 394] on th "Status" at bounding box center [1189, 426] width 106 height 68
click at [1221, 376] on button "Search" at bounding box center [1208, 366] width 68 height 34
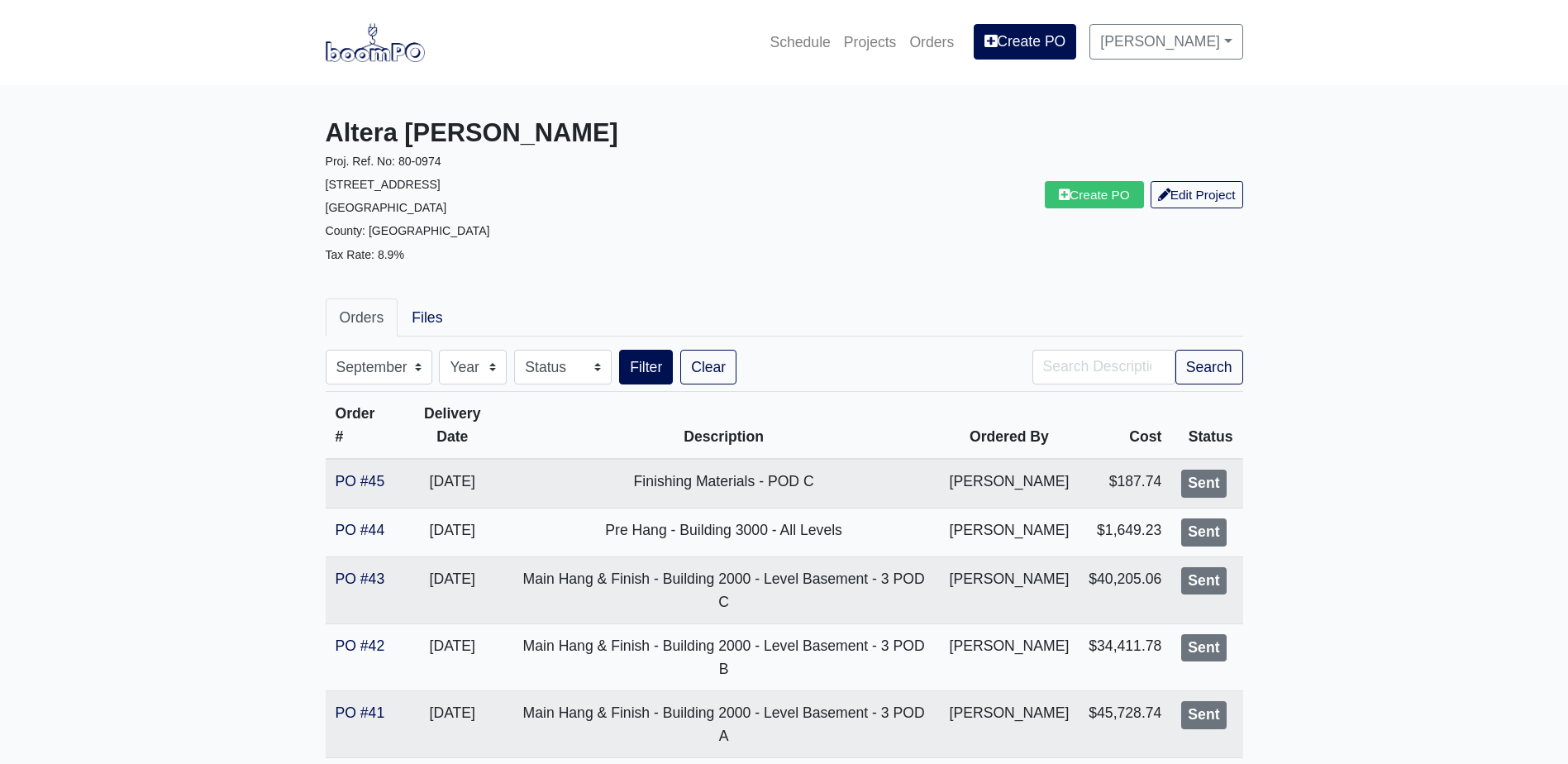
select select "9"
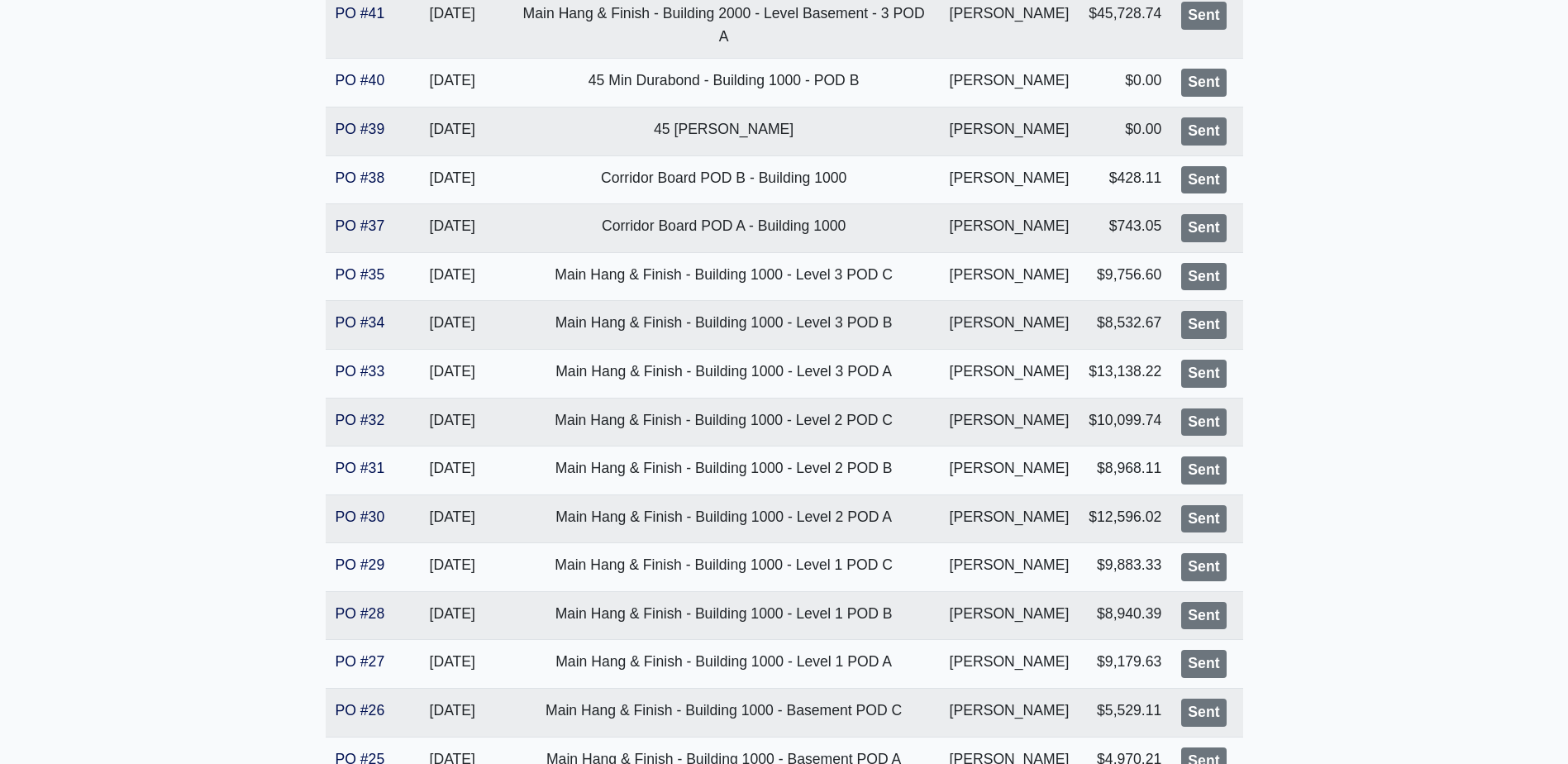
scroll to position [851, 0]
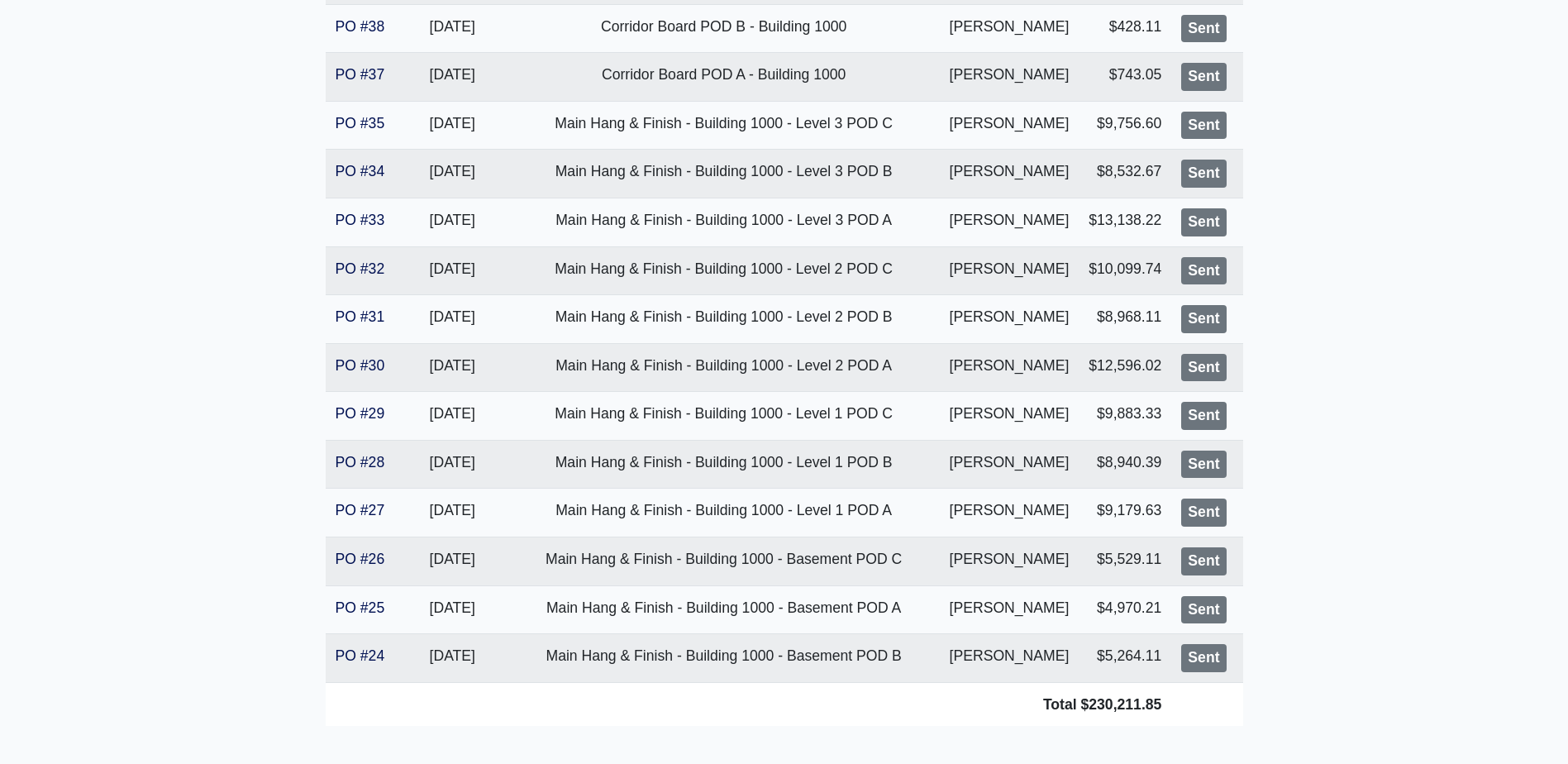
click at [224, 239] on main "Altera Ben Hill Proj. Ref. No: 80-0974 2750 Barge Rd Sw Atlanta, GA 30331 Count…" at bounding box center [784, 3] width 1568 height 1538
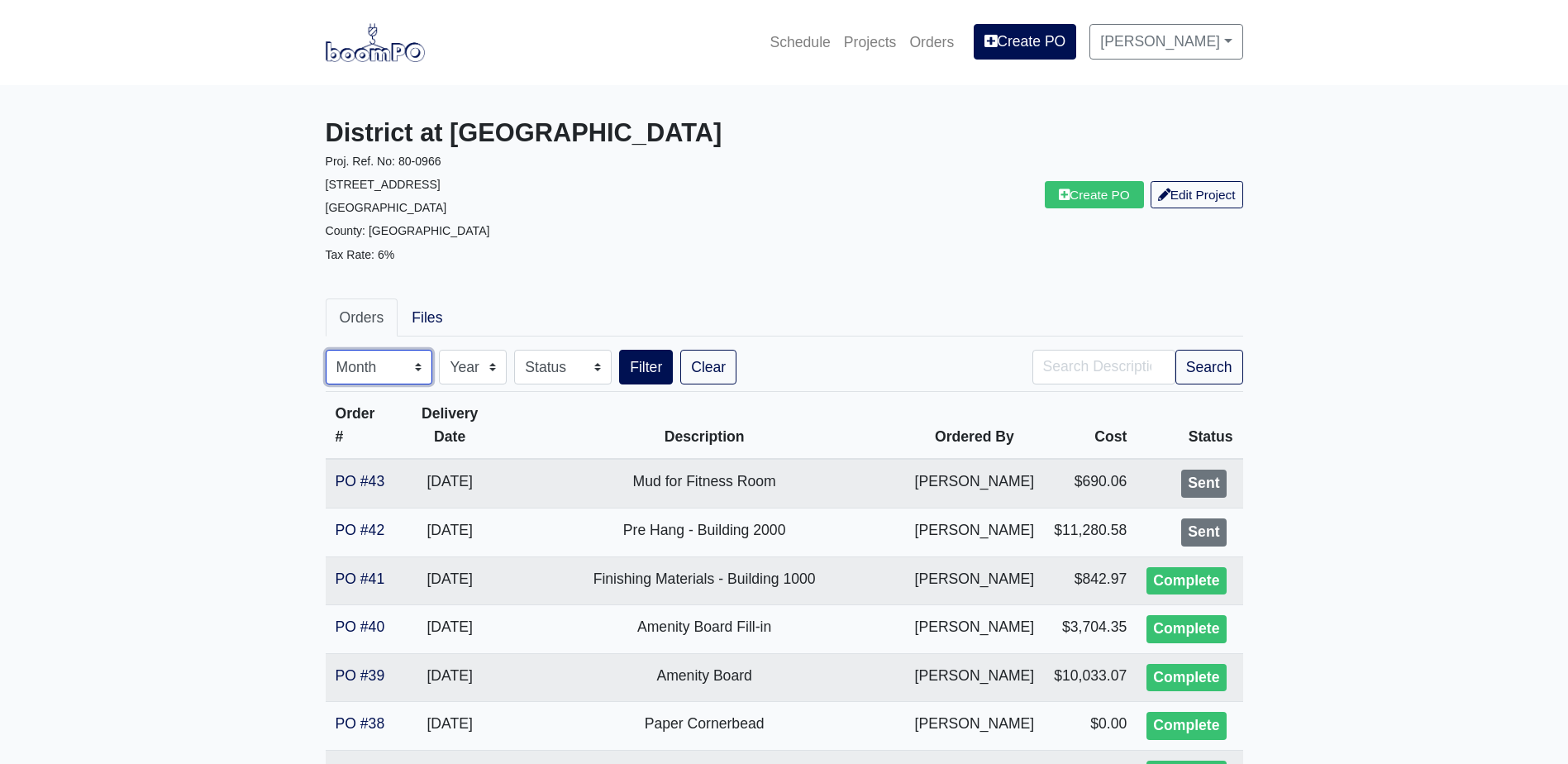
click at [373, 359] on select "Month January February March April May June July August September October Novem…" at bounding box center [378, 366] width 107 height 34
select select "9"
click at [325, 350] on select "Month January February March April May June July August September October Novem…" at bounding box center [378, 366] width 107 height 34
click at [1199, 362] on button "Search" at bounding box center [1208, 366] width 68 height 34
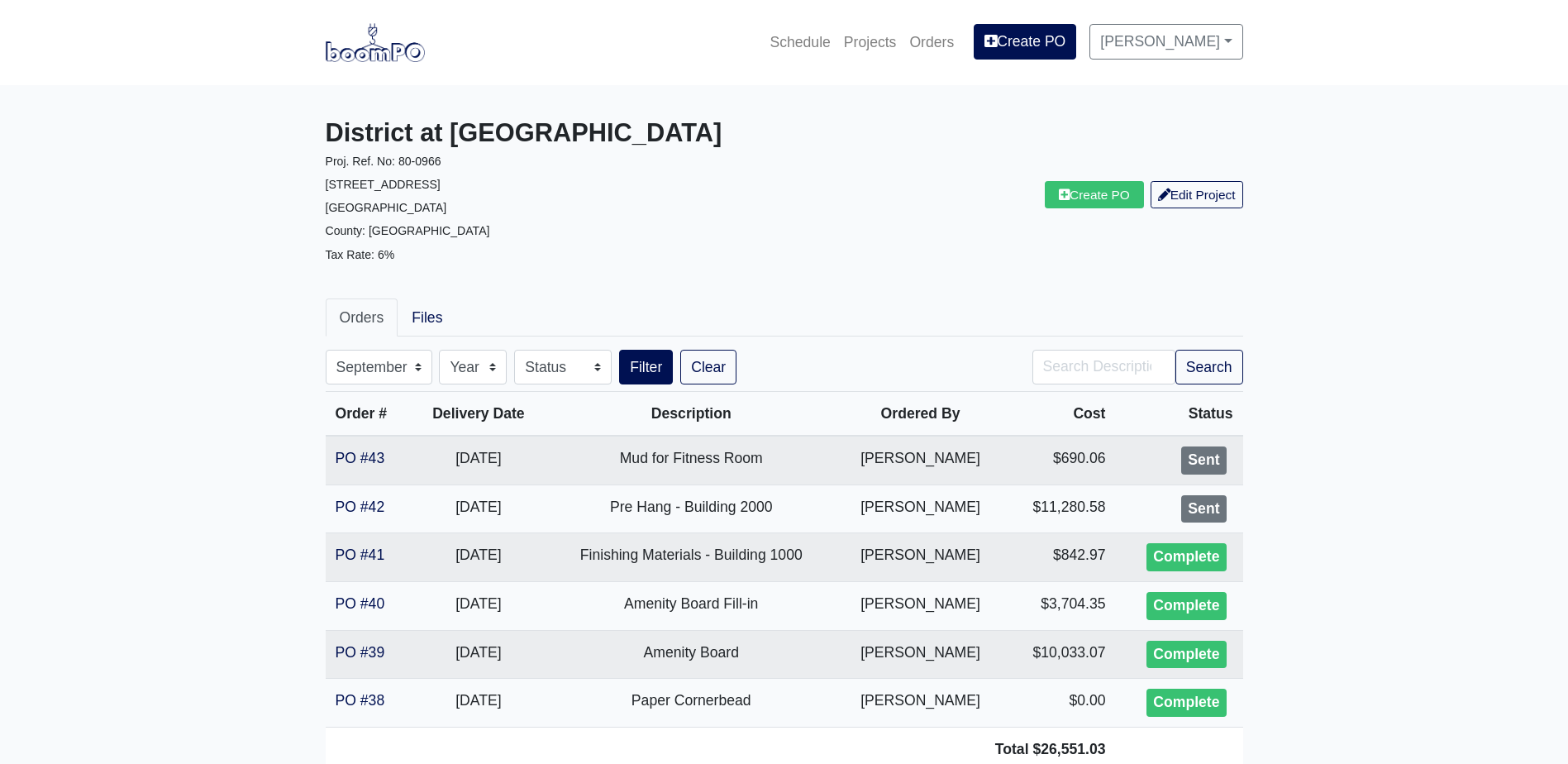
select select "9"
click at [382, 57] on img at bounding box center [374, 42] width 99 height 38
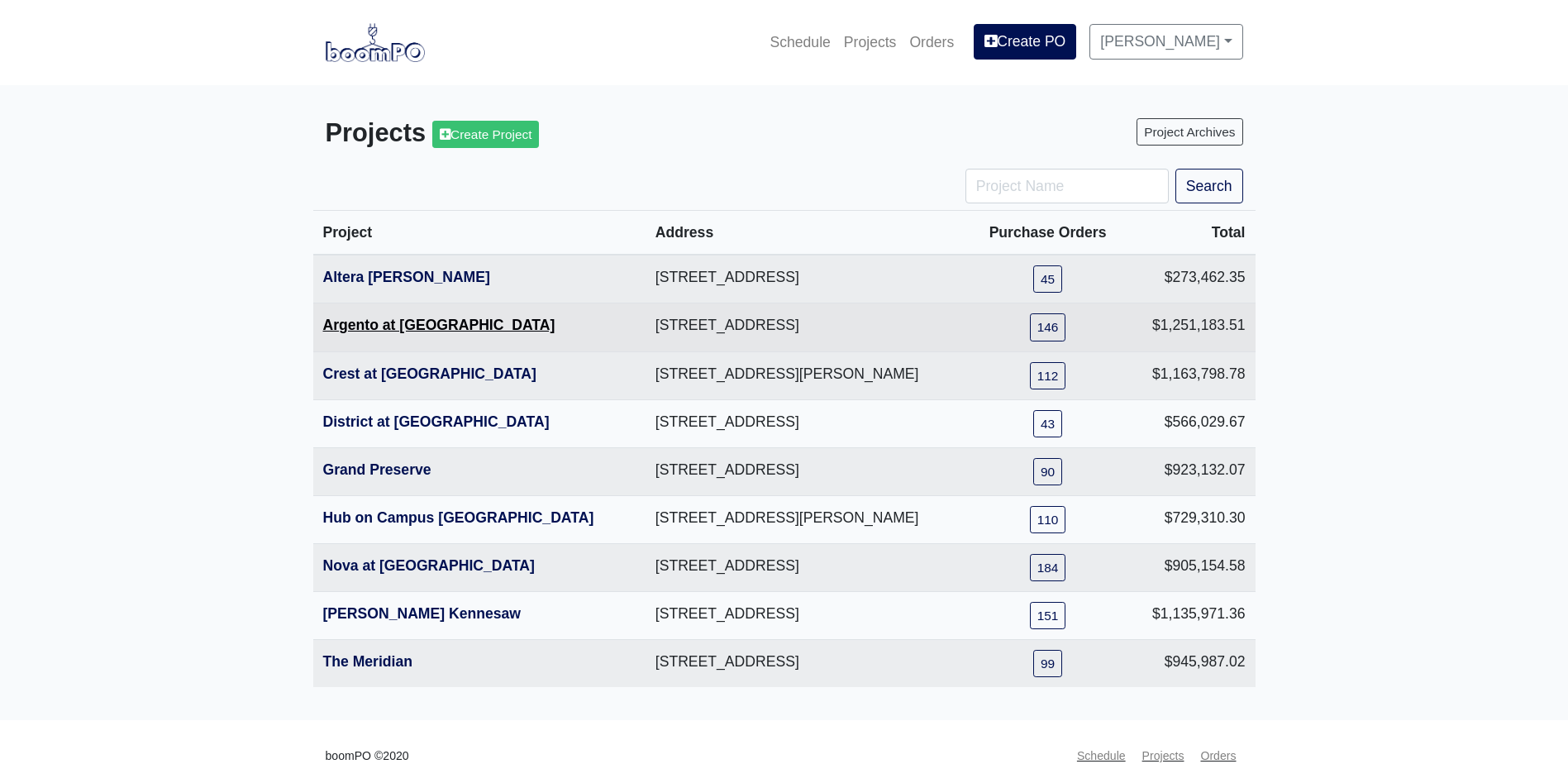
click at [419, 319] on link "Argento at [GEOGRAPHIC_DATA]" at bounding box center [439, 325] width 233 height 17
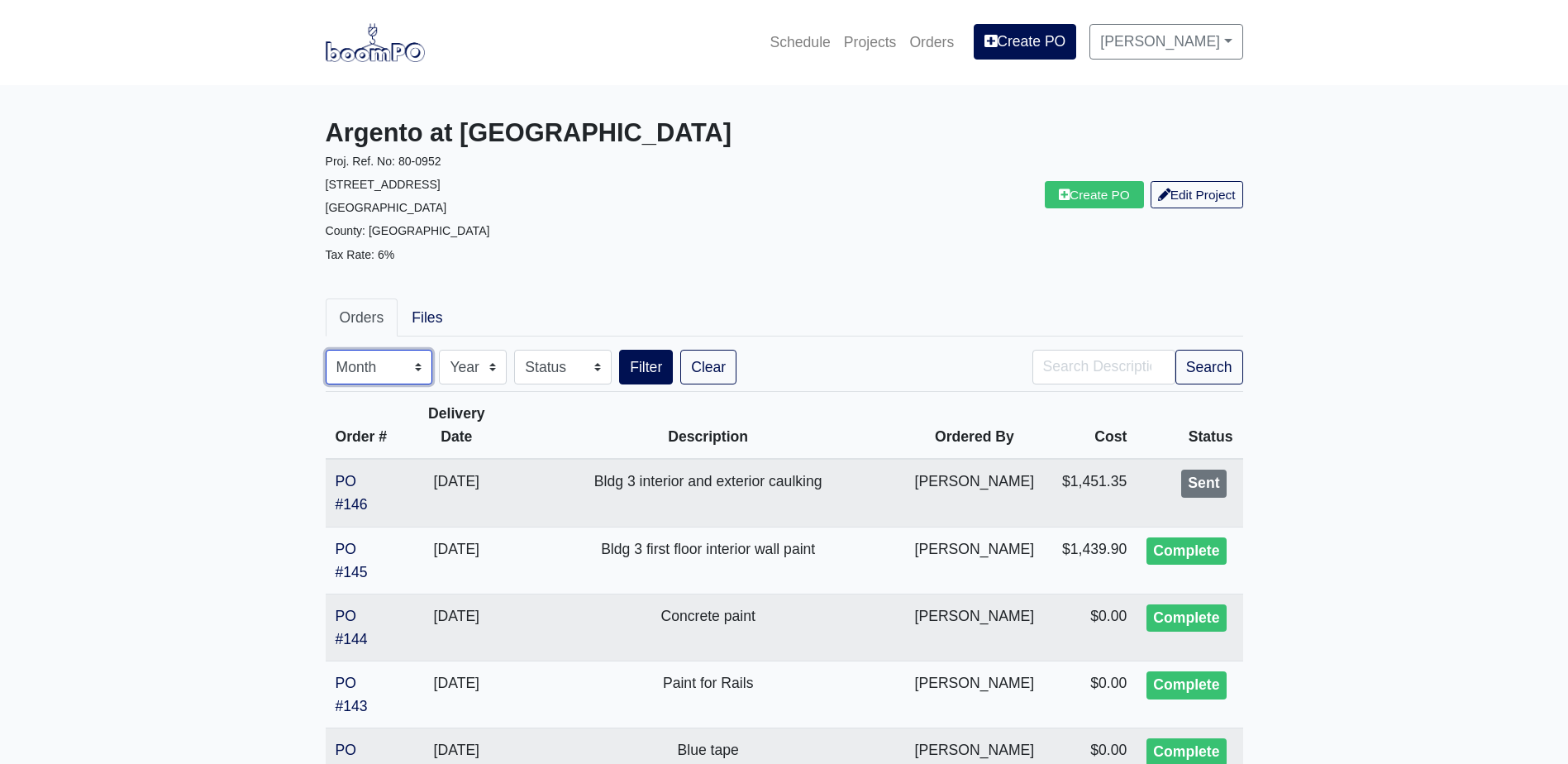
click at [365, 383] on select "Month January February March April May June July August September October Novem…" at bounding box center [378, 366] width 107 height 34
select select "9"
click at [325, 350] on select "Month January February March April May June July August September October Novem…" at bounding box center [378, 366] width 107 height 34
click at [1224, 362] on button "Search" at bounding box center [1208, 366] width 68 height 34
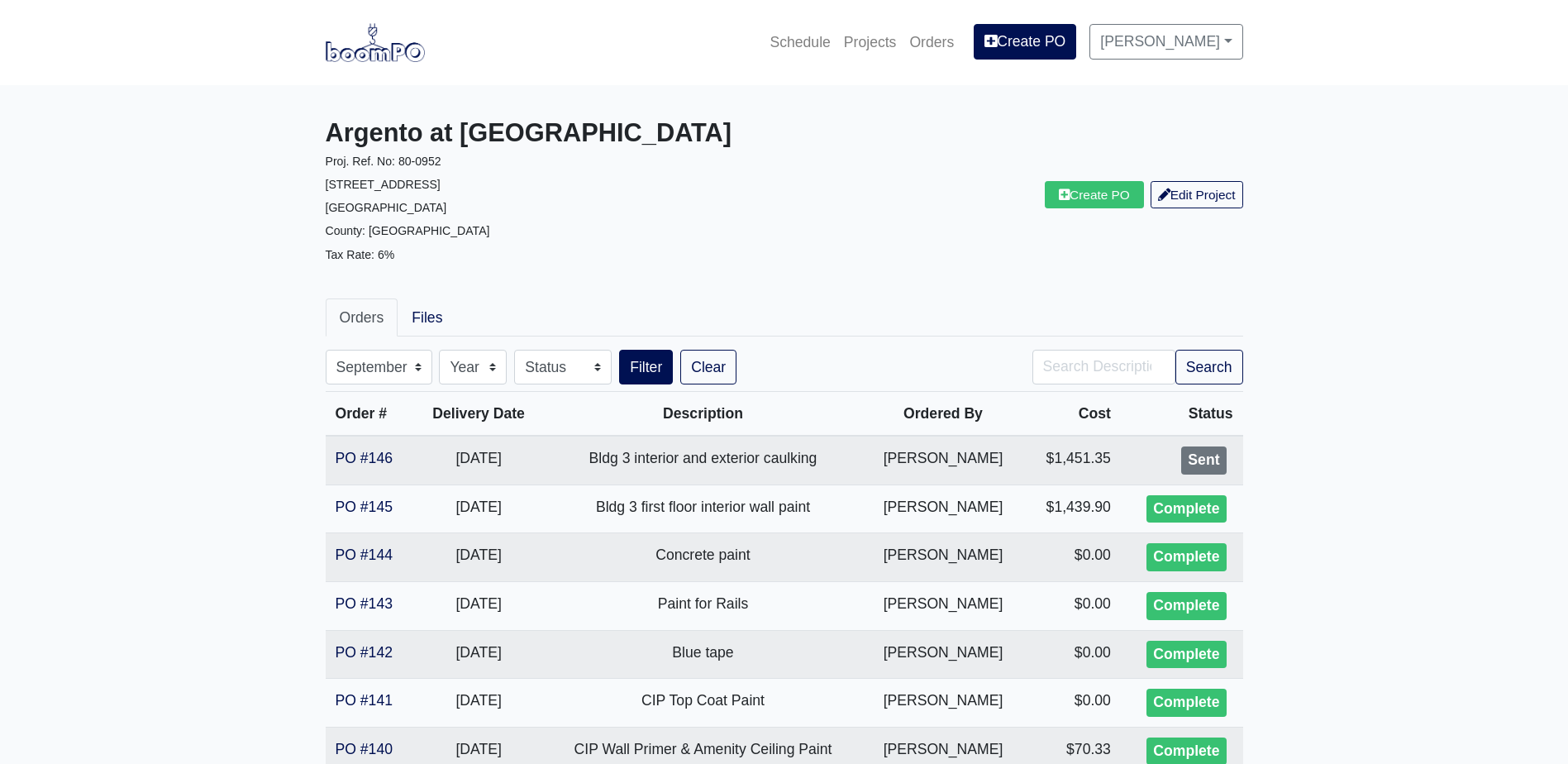
select select "9"
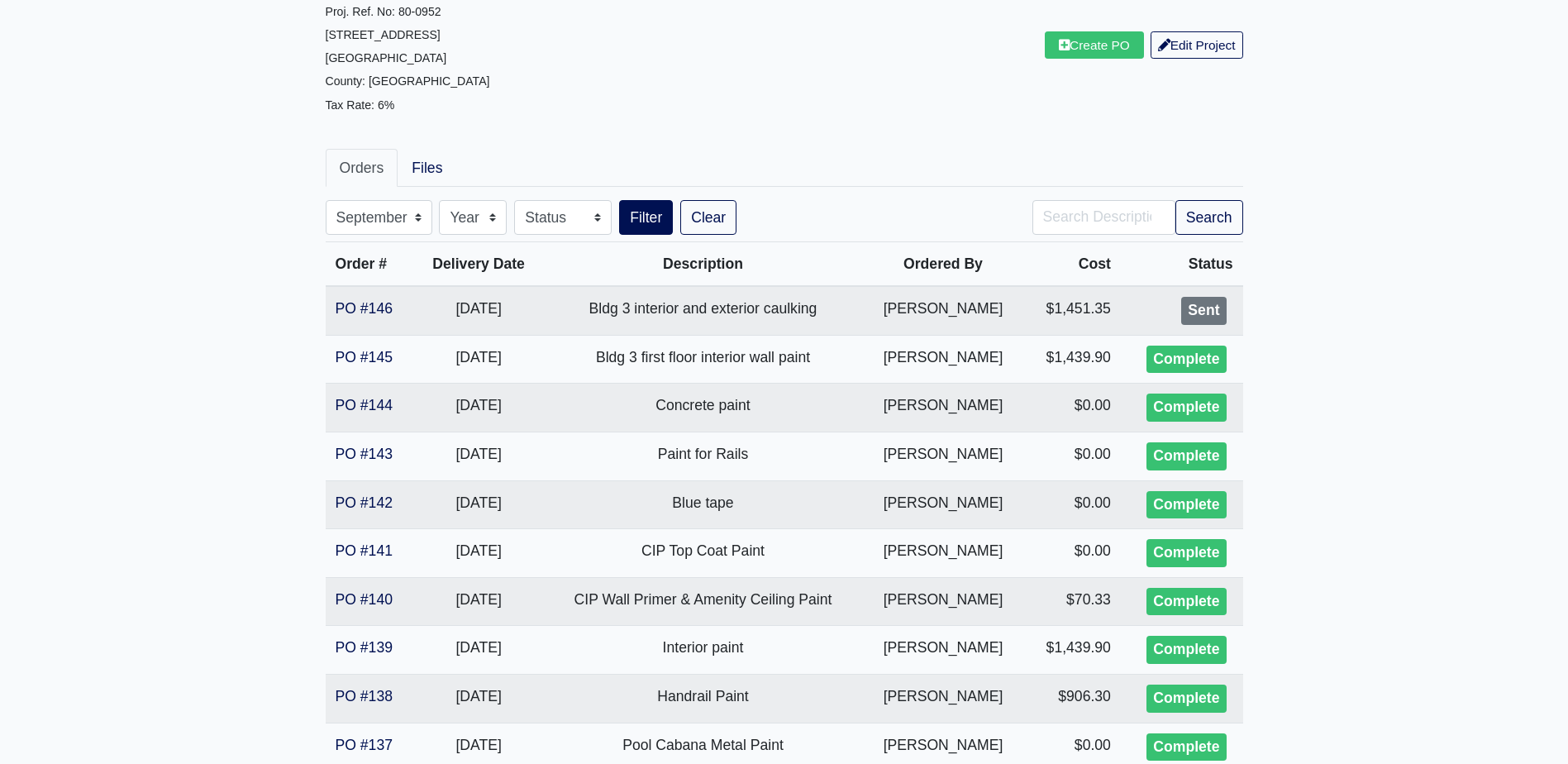
scroll to position [366, 0]
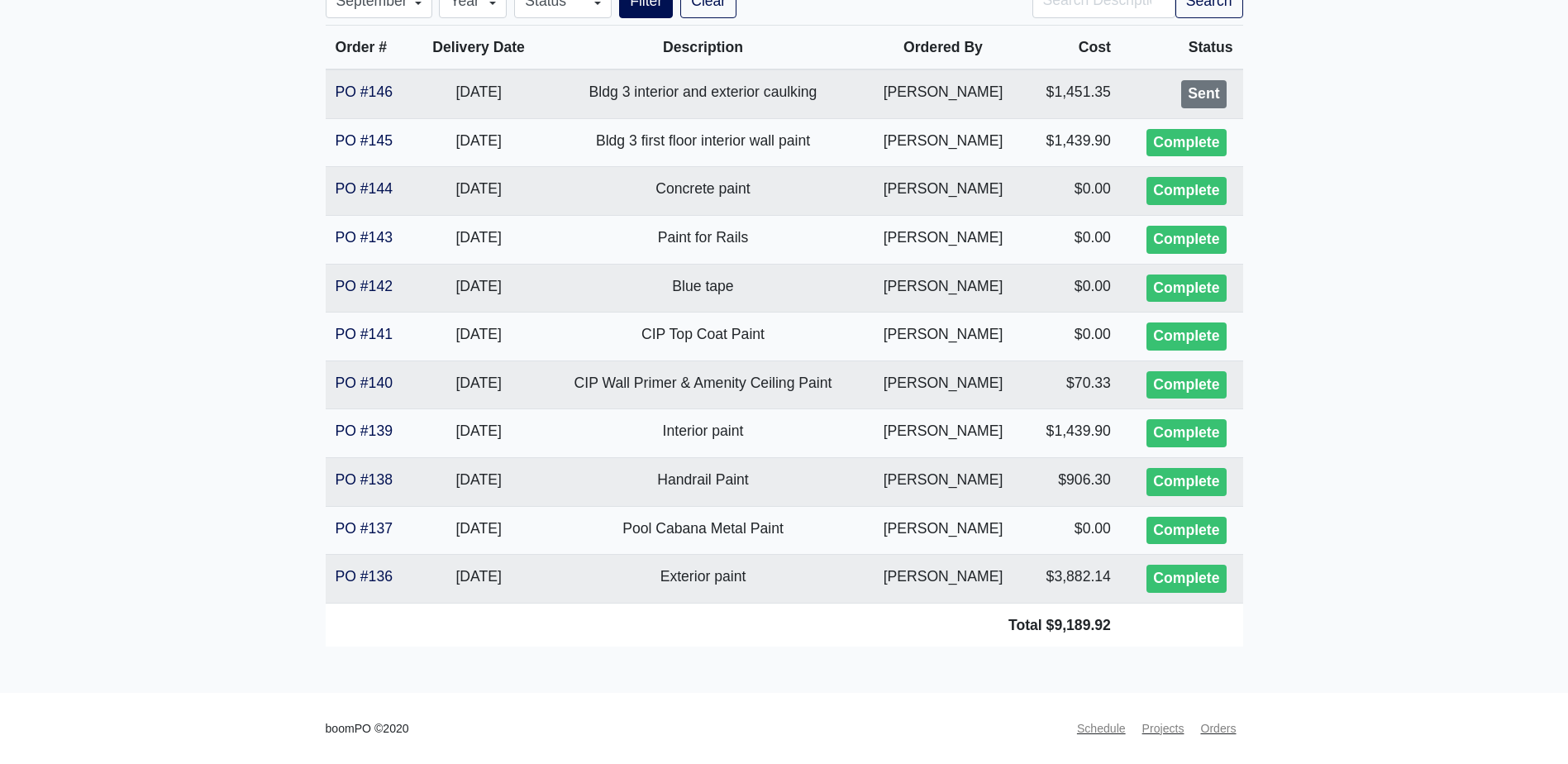
click at [248, 248] on main "Argento at Sugarloaf Parkway Proj. Ref. No: 80-0952 80 Lawrenceville Suwanee Ro…" at bounding box center [784, 206] width 1568 height 974
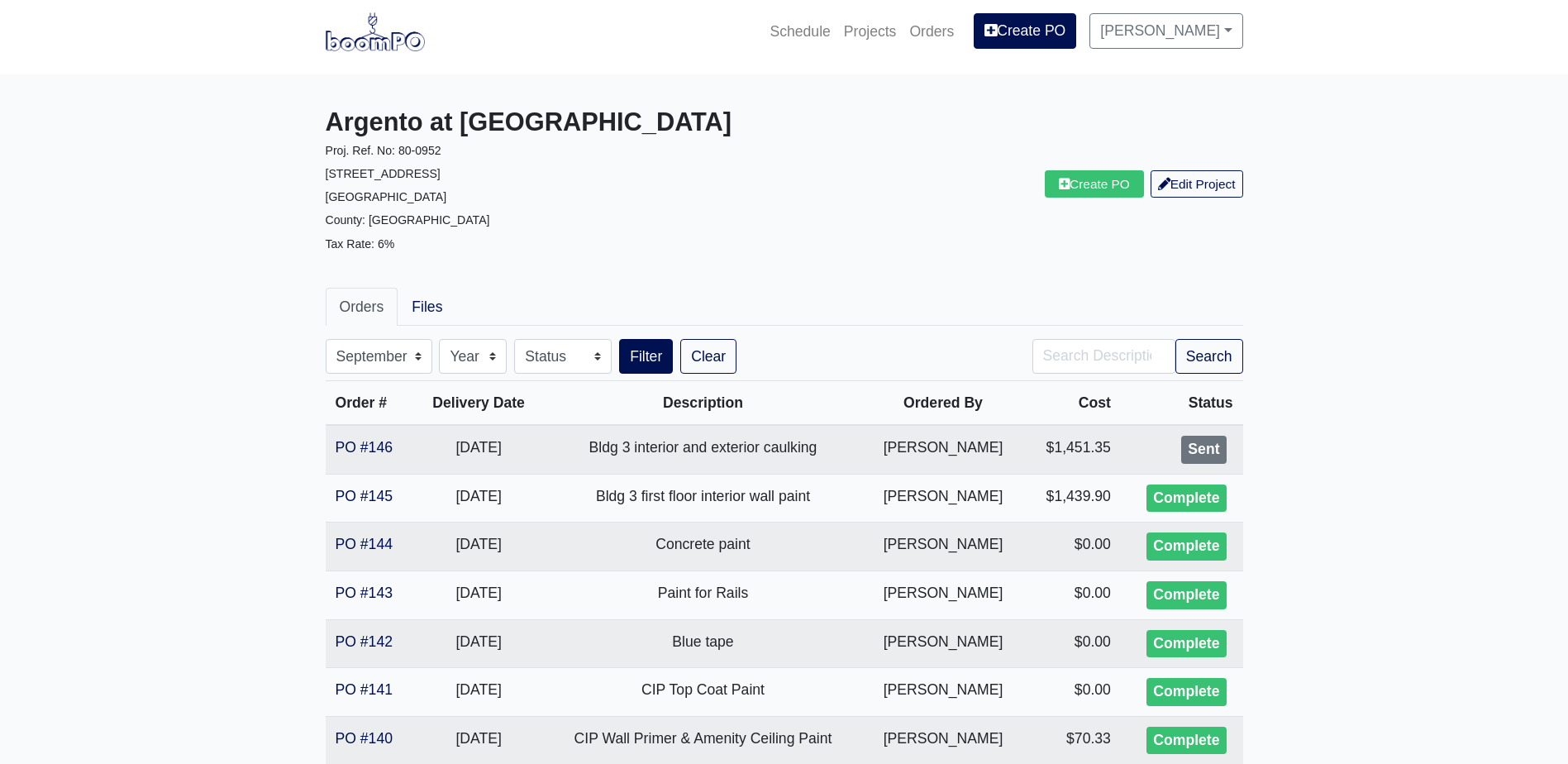
scroll to position [0, 0]
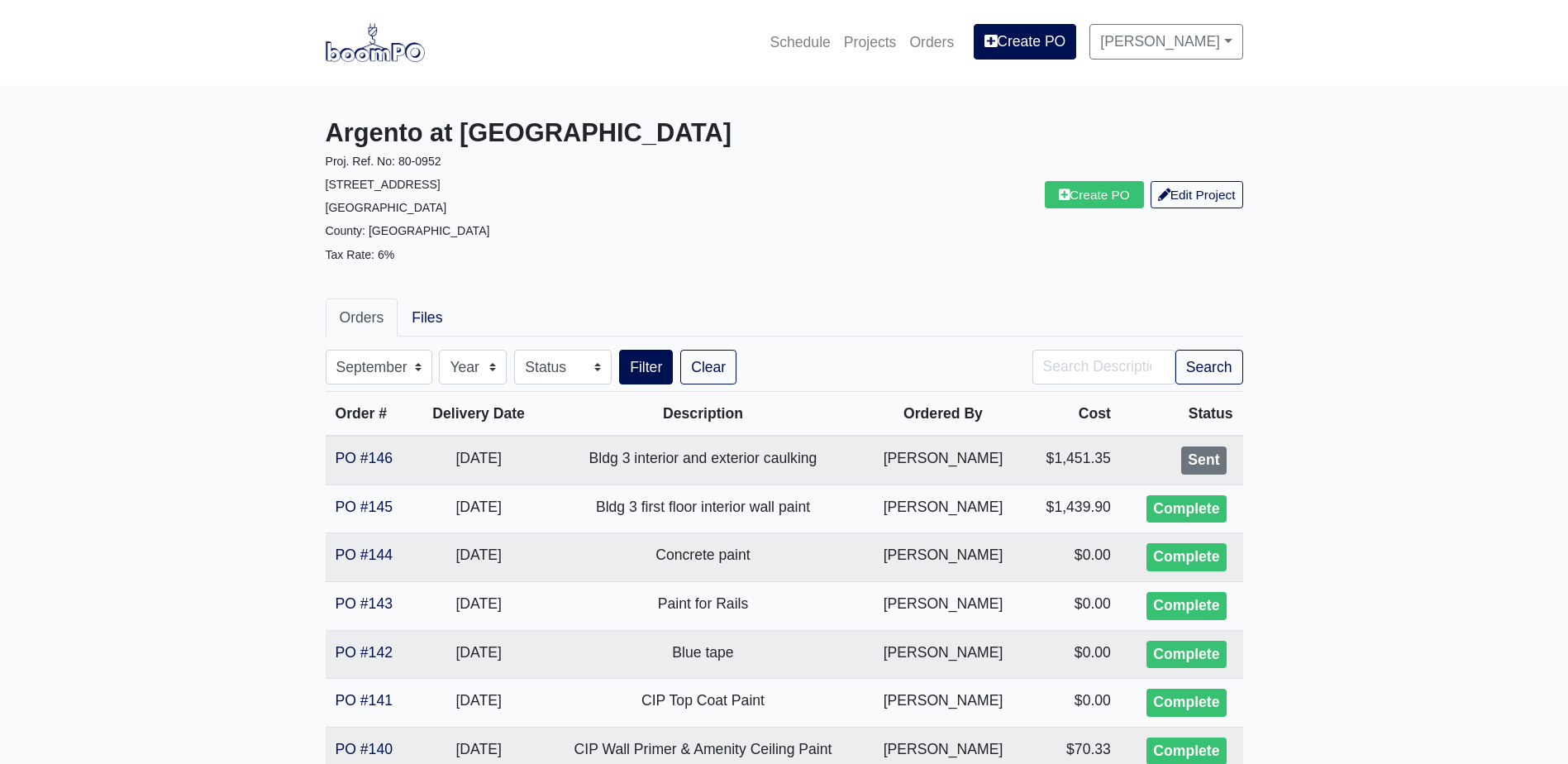
click at [393, 40] on img at bounding box center [374, 42] width 99 height 38
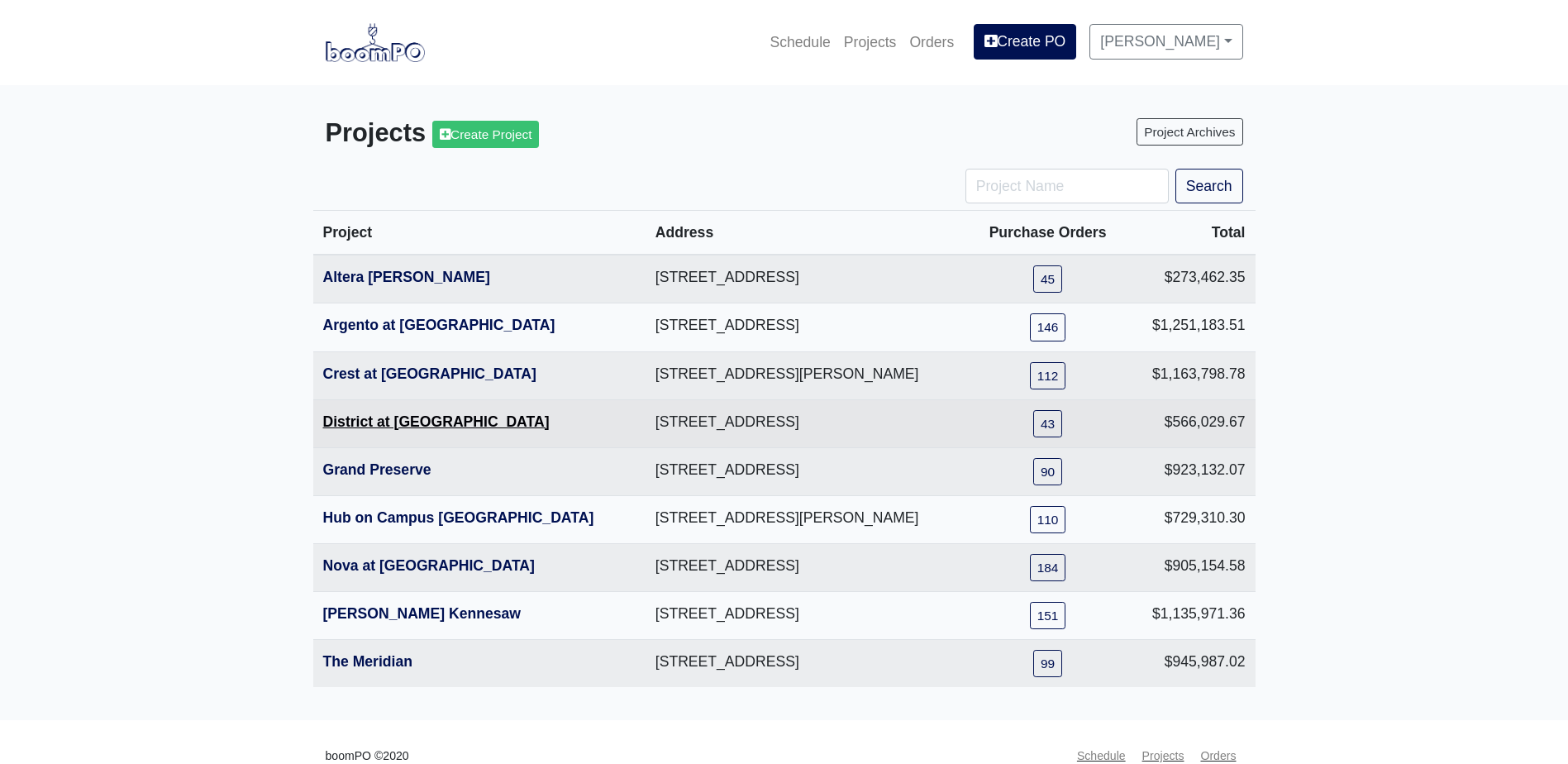
click at [393, 420] on link "District at [GEOGRAPHIC_DATA]" at bounding box center [436, 422] width 226 height 17
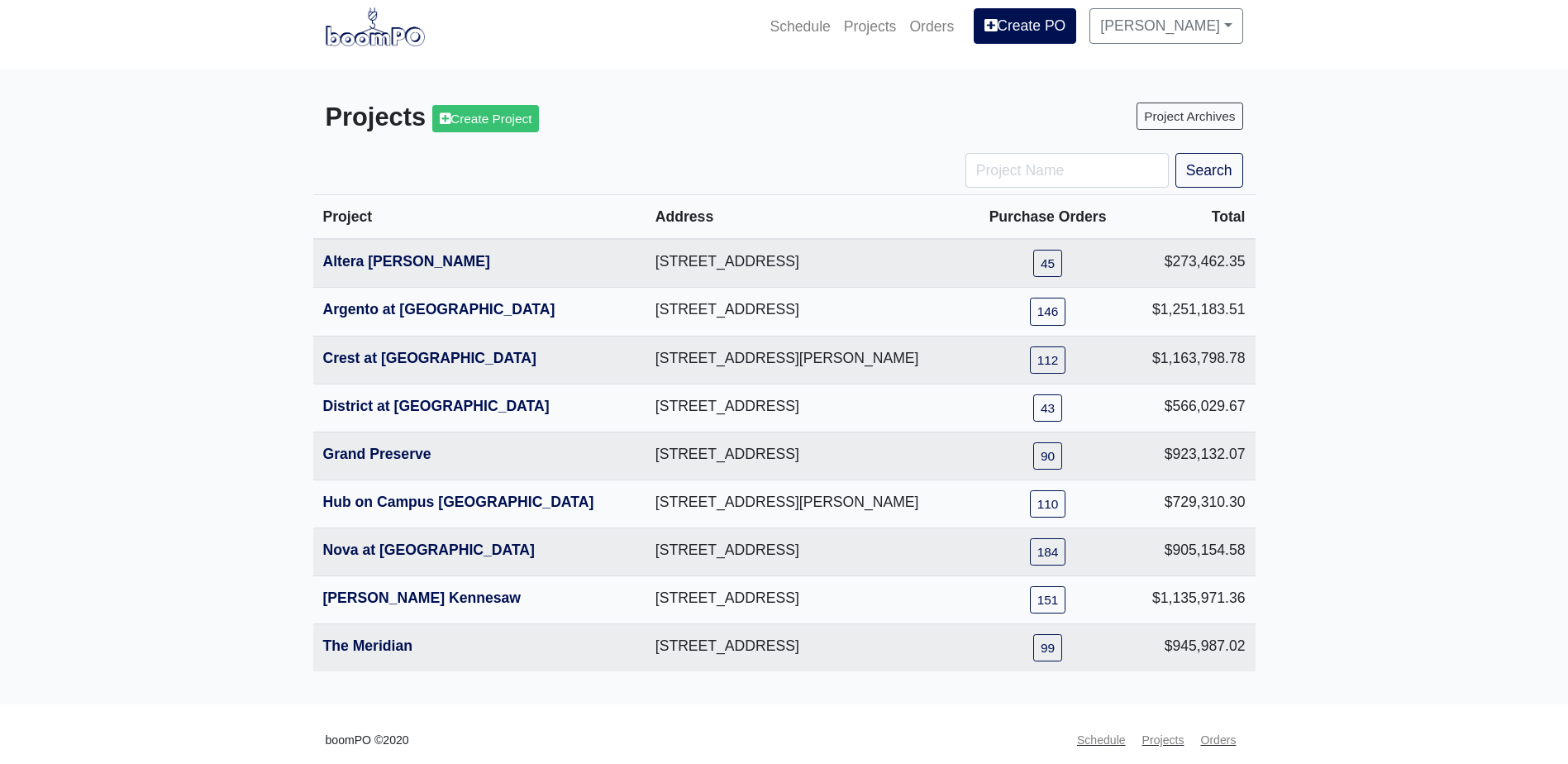
scroll to position [29, 0]
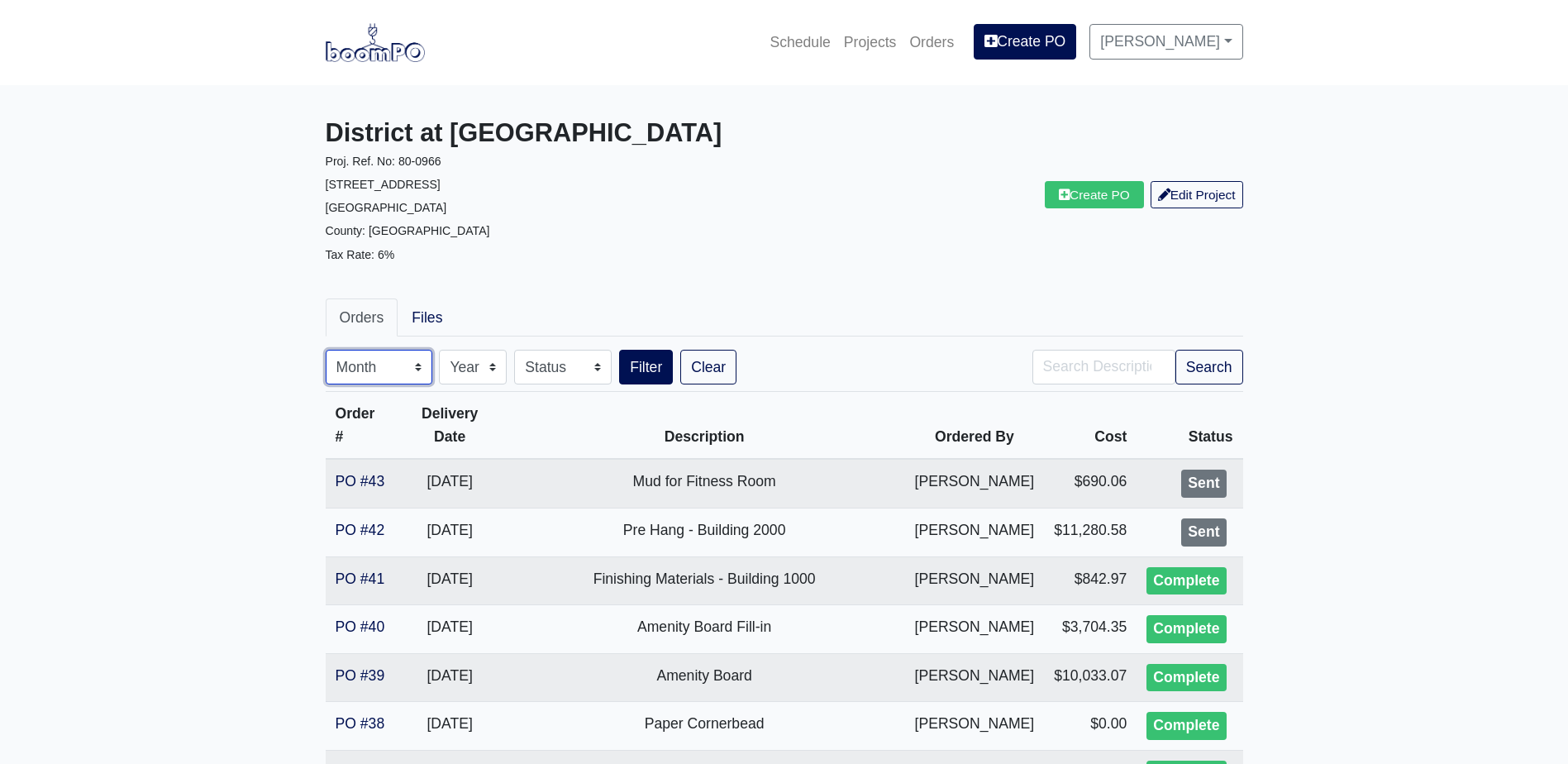
click at [378, 373] on select "Month January February March April May June July August September October Novem…" at bounding box center [378, 366] width 107 height 34
select select "9"
click at [325, 350] on select "Month January February March April May June July August September October Novem…" at bounding box center [378, 366] width 107 height 34
click at [1199, 356] on button "Search" at bounding box center [1208, 366] width 68 height 34
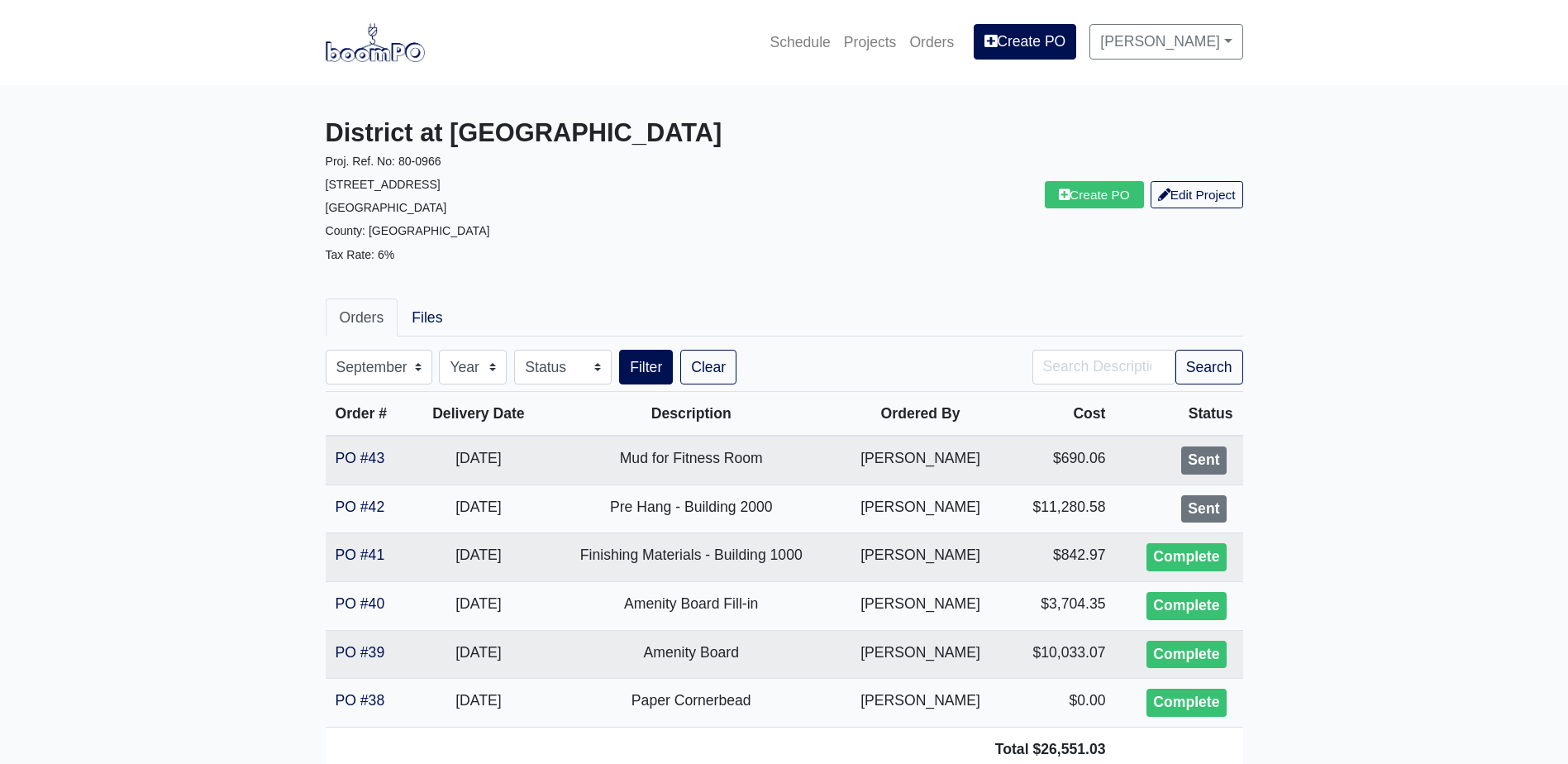
select select "9"
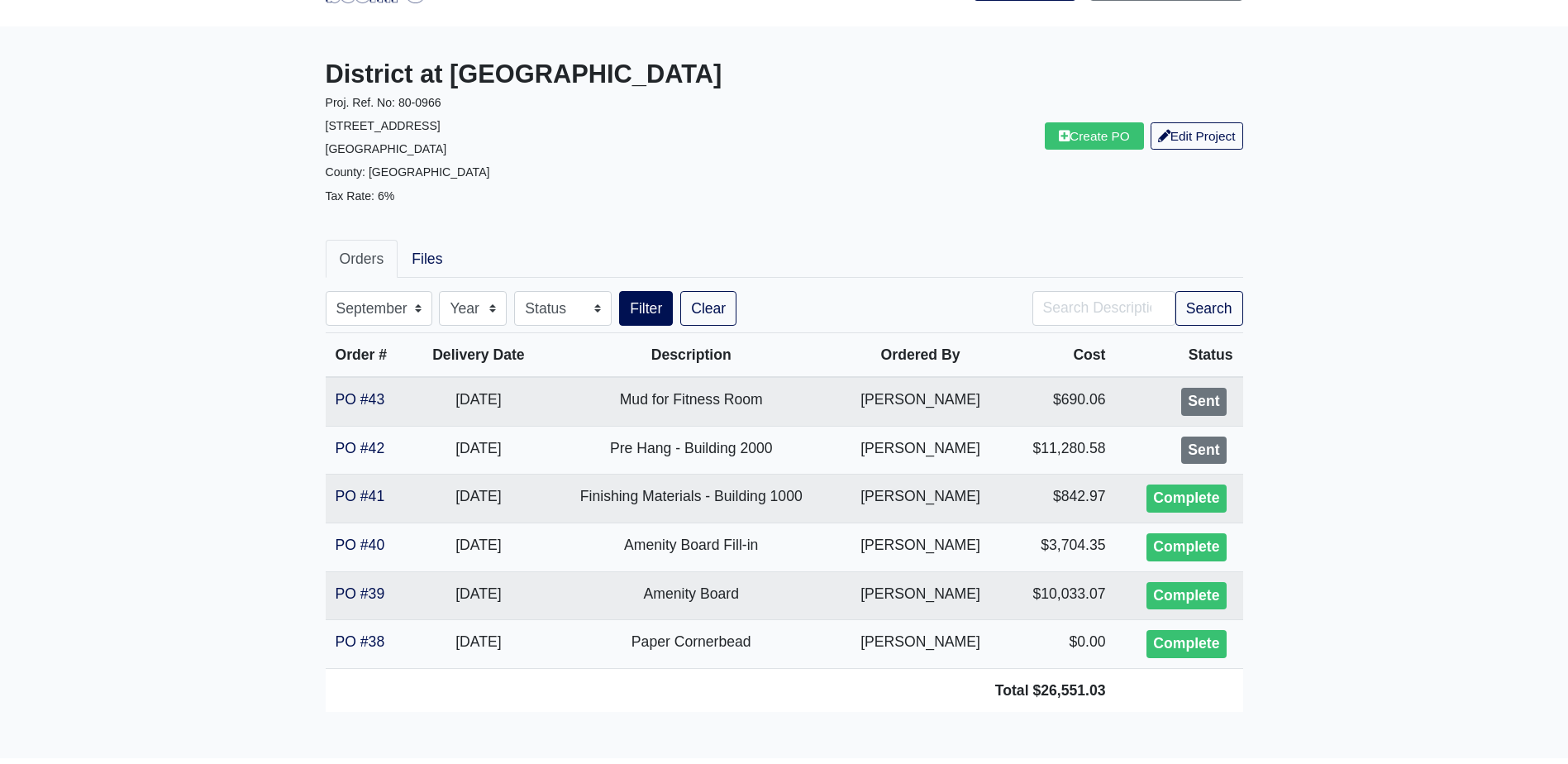
scroll to position [124, 0]
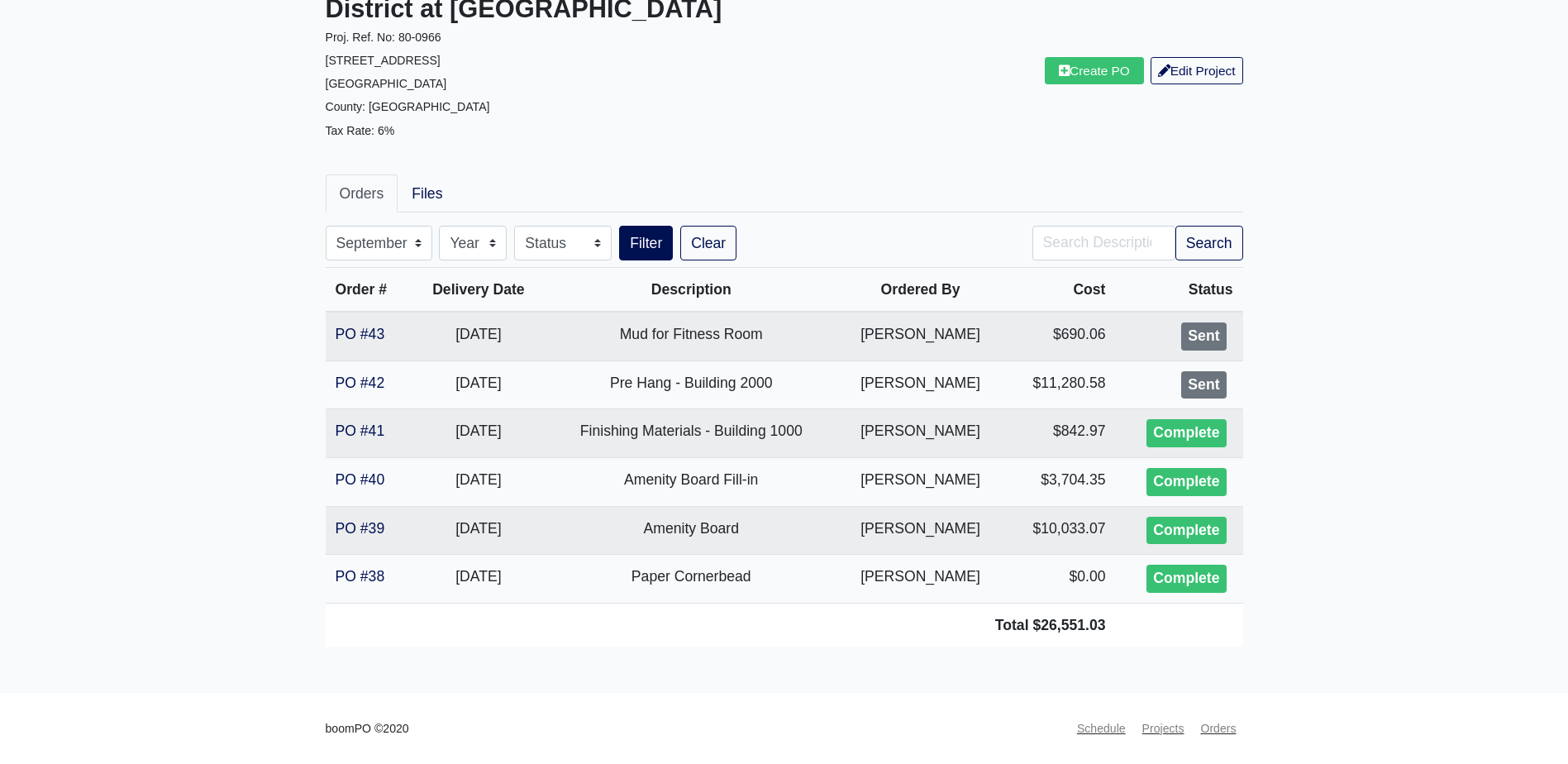
click at [159, 283] on main "District at [GEOGRAPHIC_DATA]. Ref. No: 80-0966 [STREET_ADDRESS]: [GEOGRAPHIC_D…" at bounding box center [784, 326] width 1568 height 732
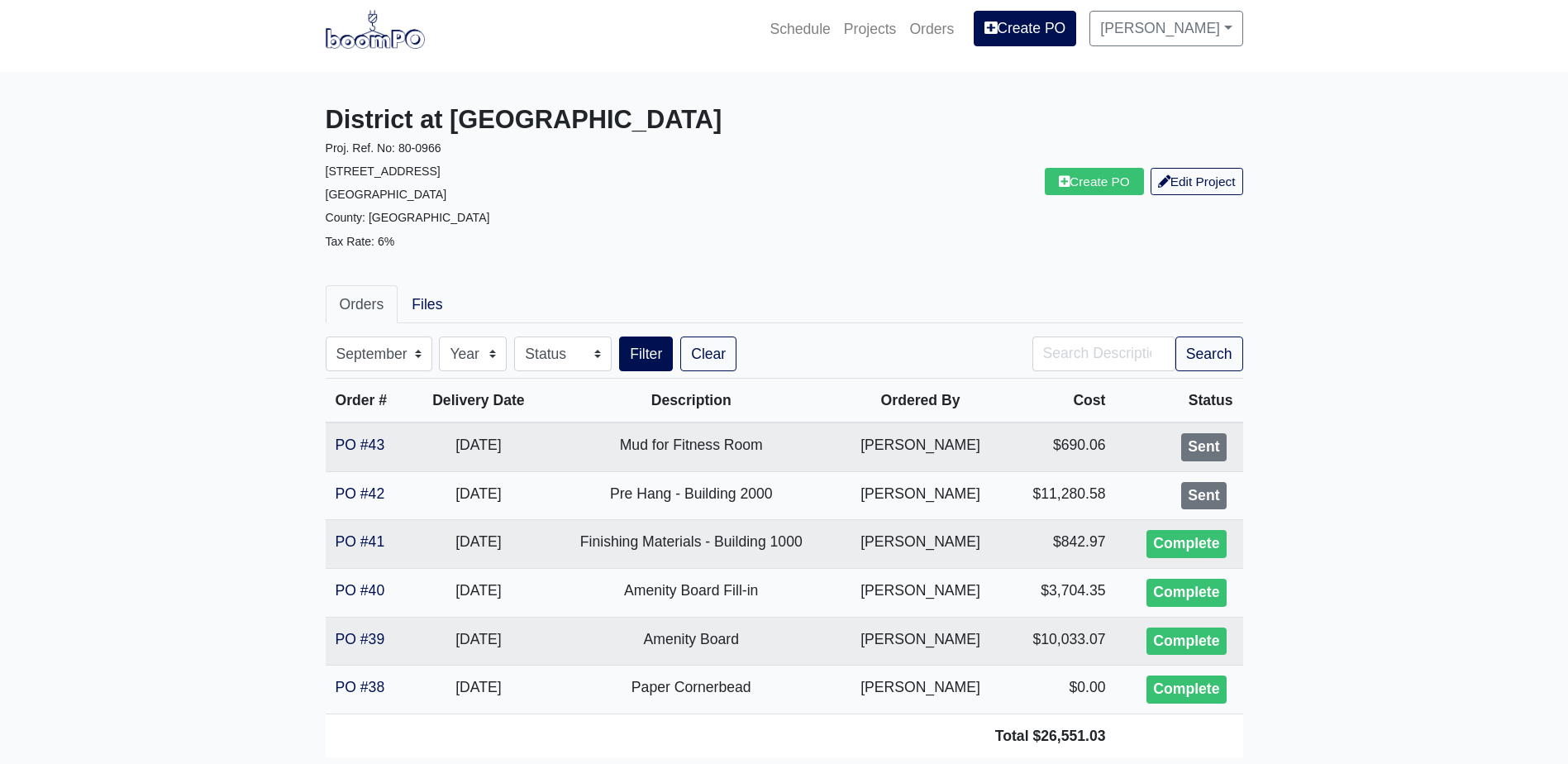
scroll to position [0, 0]
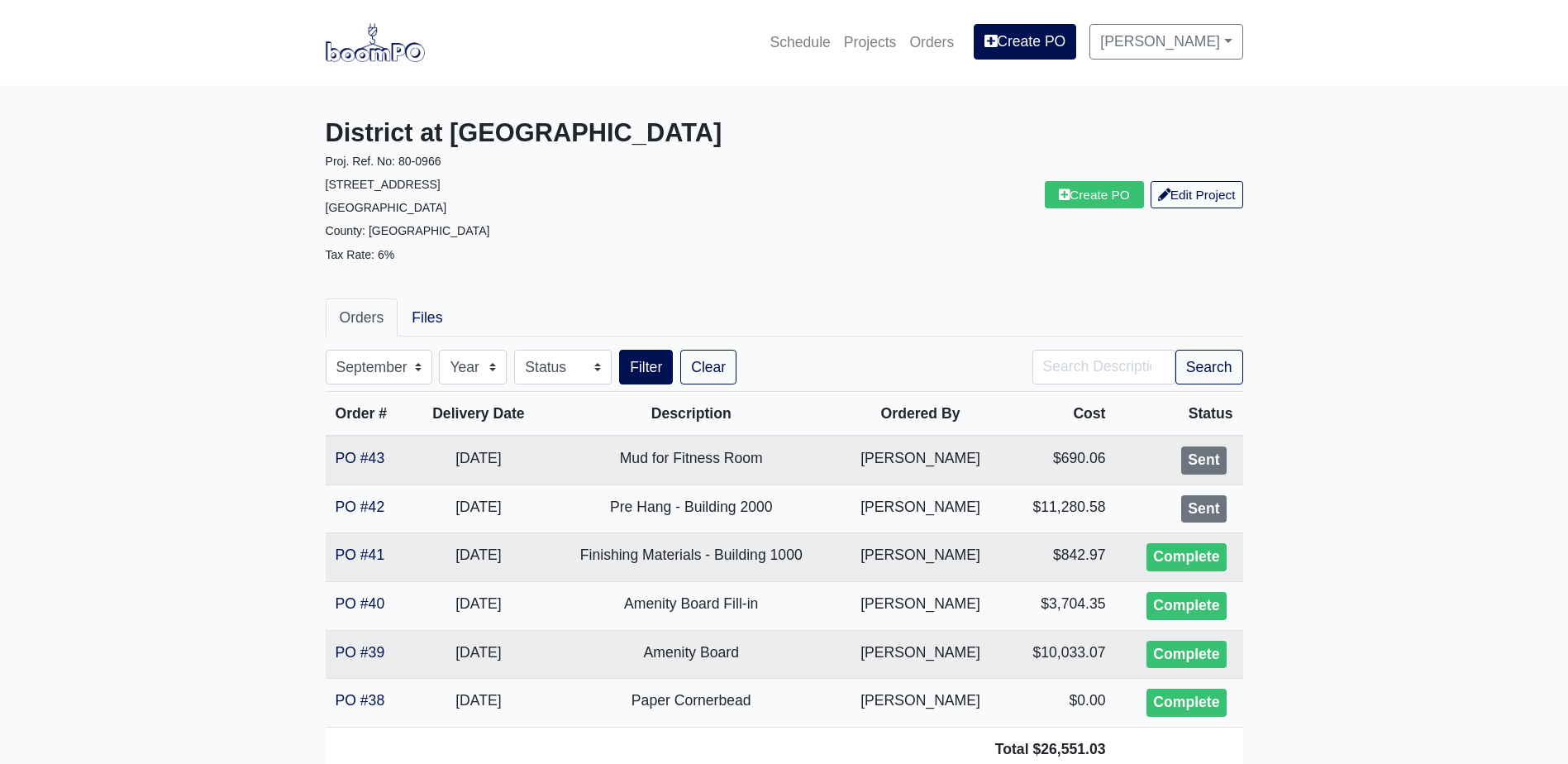
click at [397, 49] on img at bounding box center [374, 42] width 99 height 38
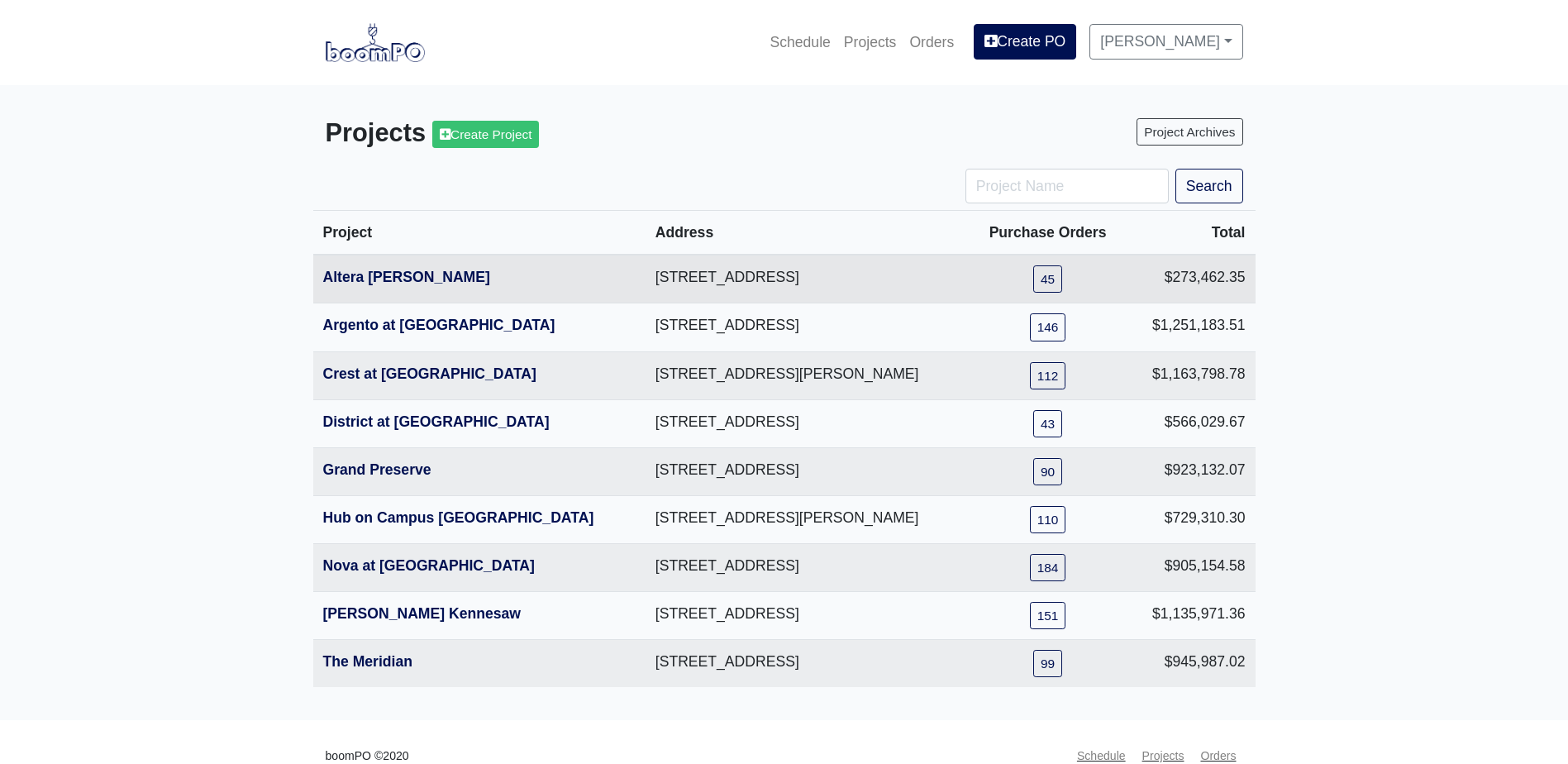
click at [392, 286] on th "Altera [PERSON_NAME]" at bounding box center [479, 279] width 332 height 49
click at [396, 282] on link "Altera [PERSON_NAME]" at bounding box center [407, 277] width 167 height 17
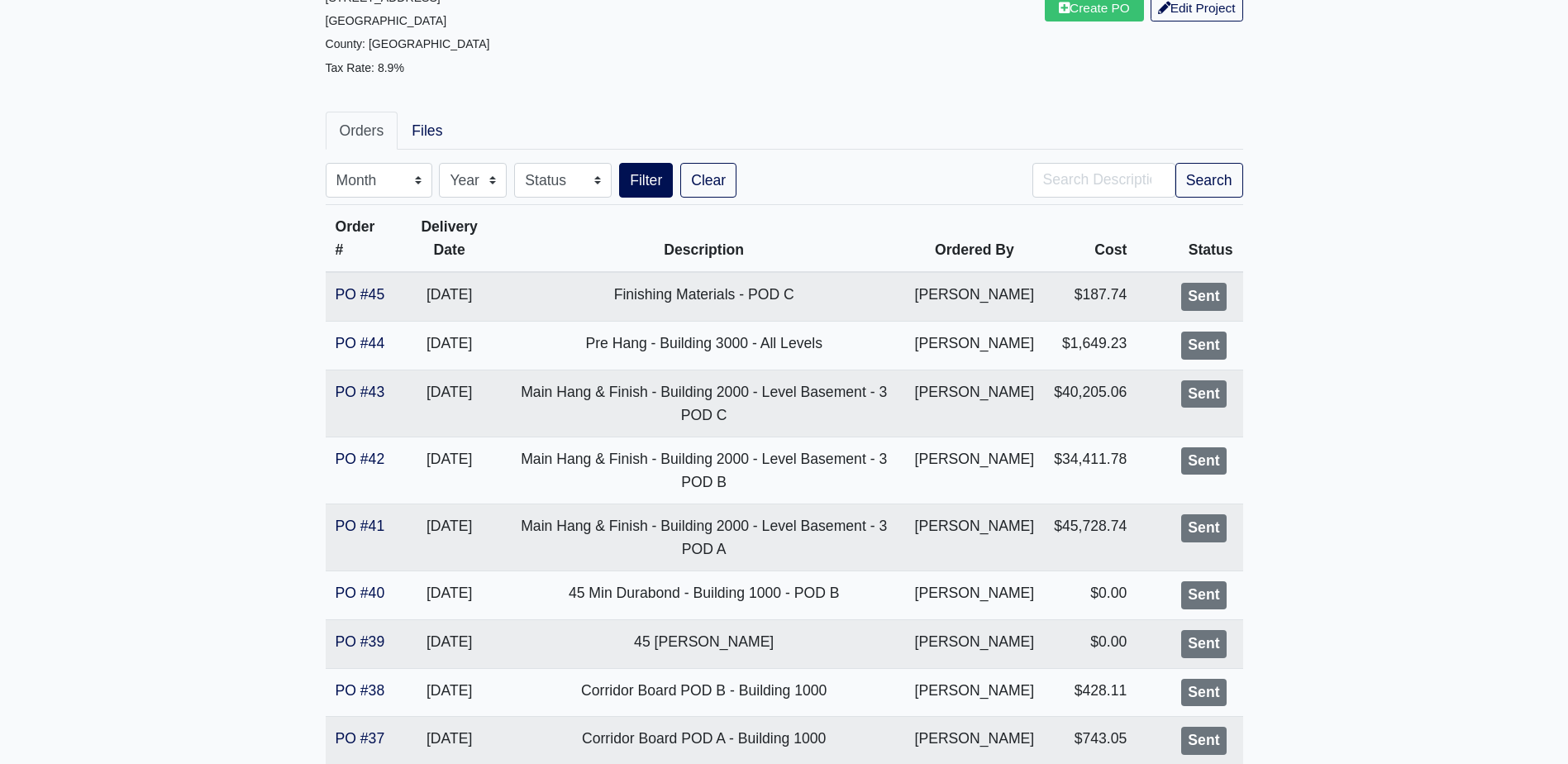
scroll to position [165, 0]
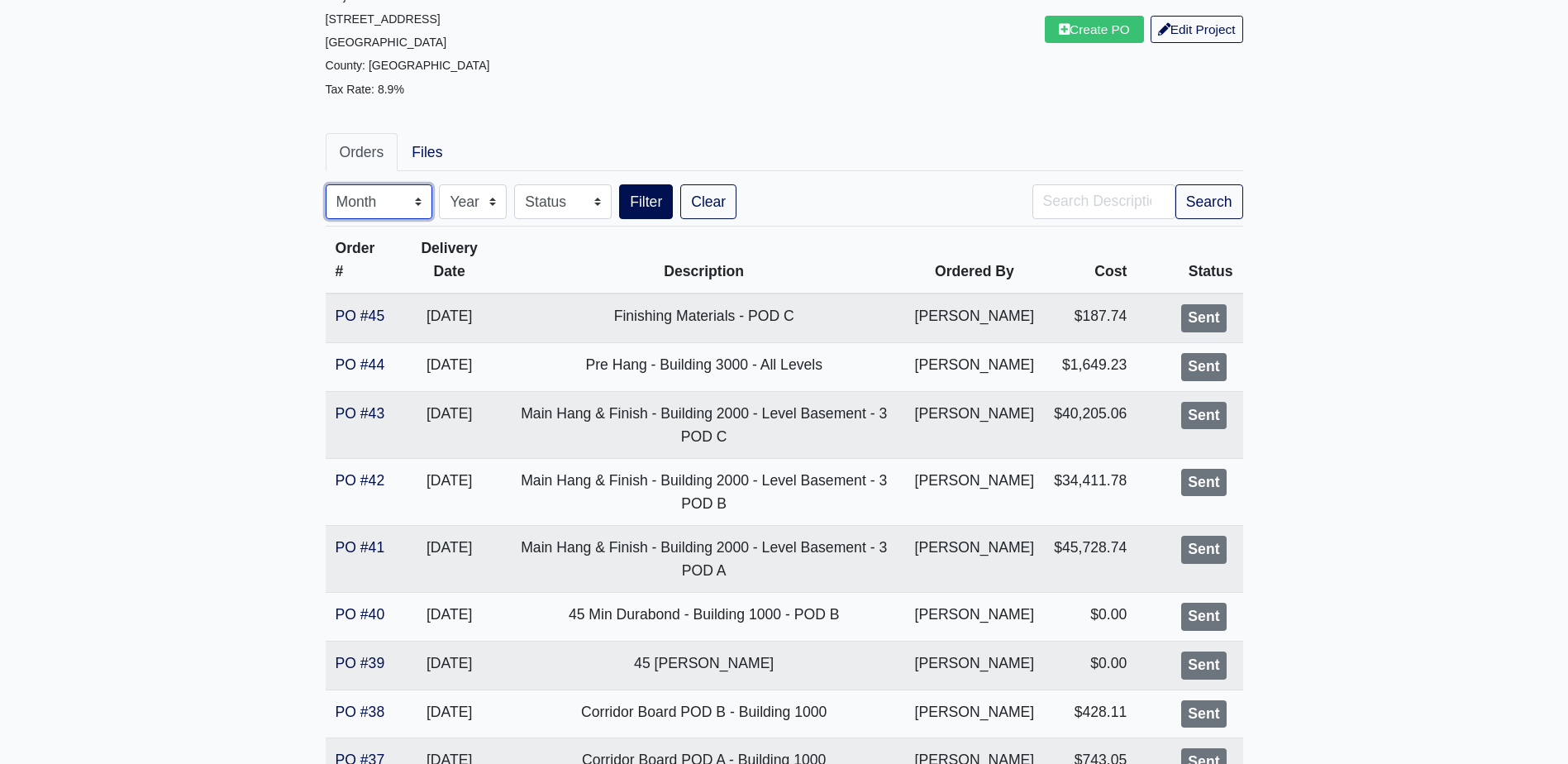
click at [333, 206] on select "Month January February March April May June July August September October Novem…" at bounding box center [378, 201] width 107 height 34
select select "9"
click at [325, 185] on select "Month January February March April May June July August September October Novem…" at bounding box center [378, 201] width 107 height 34
click at [1209, 188] on button "Search" at bounding box center [1208, 201] width 68 height 34
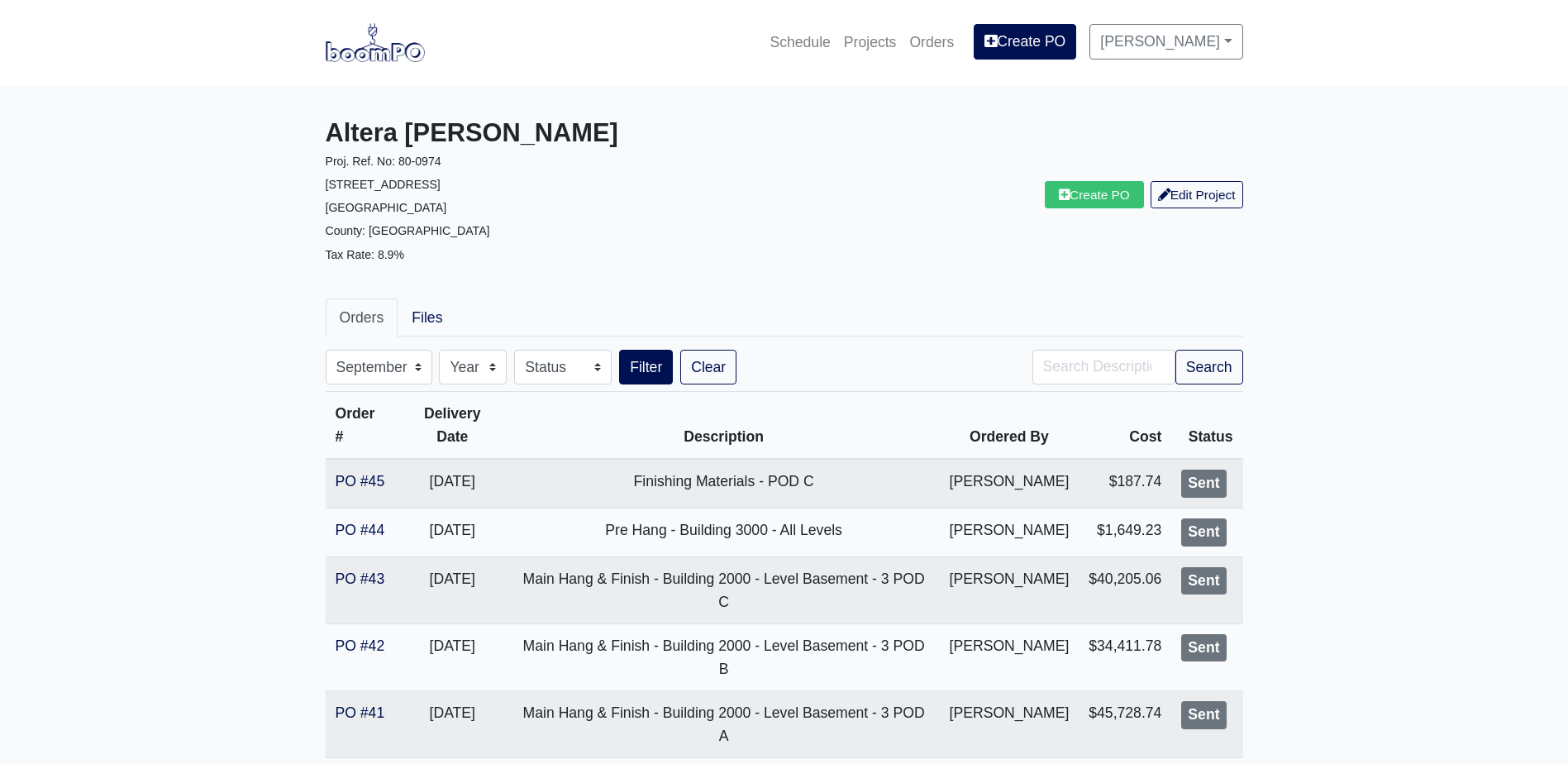
select select "9"
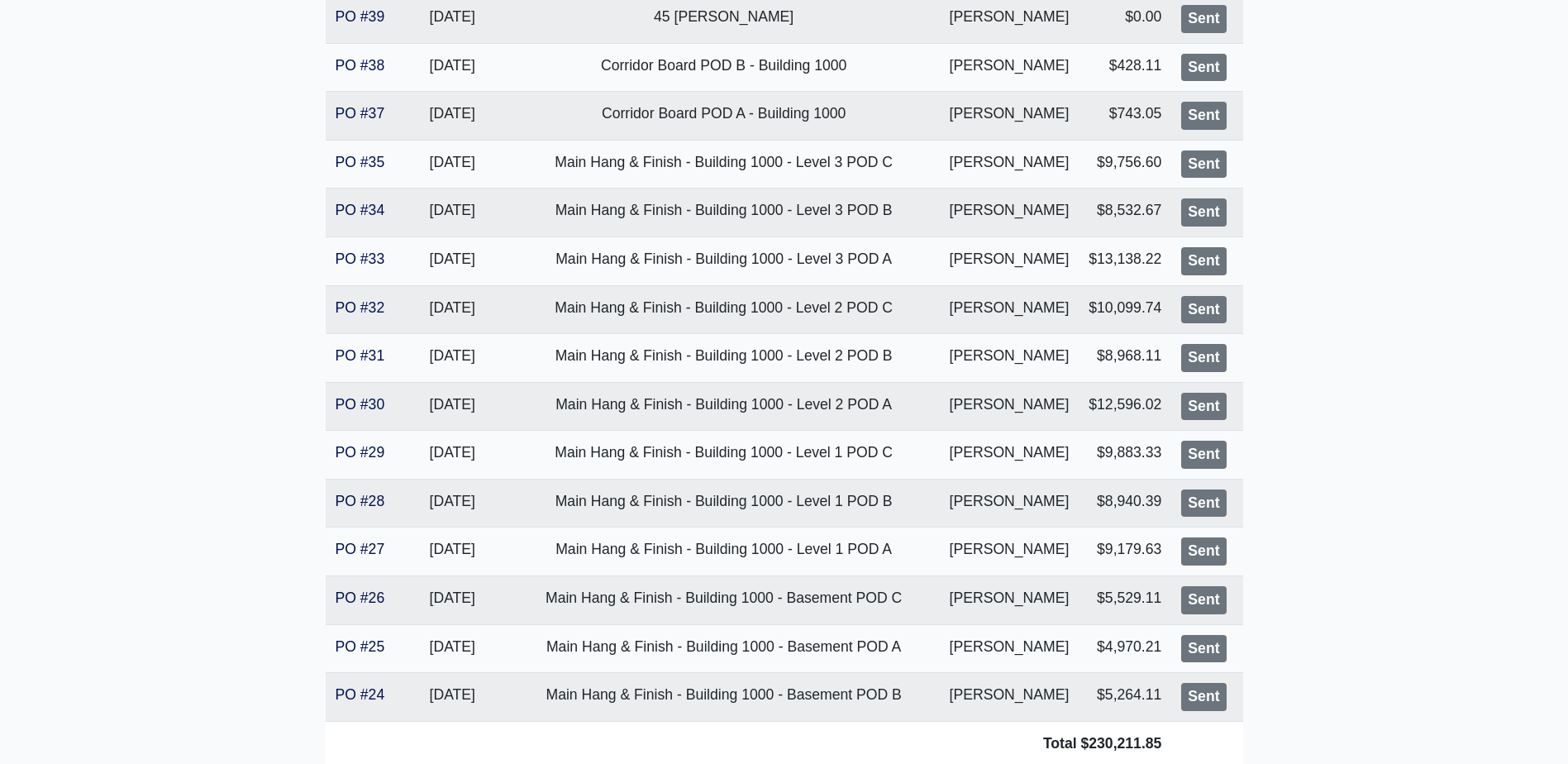
scroll to position [851, 0]
